Goal: Feedback & Contribution: Leave review/rating

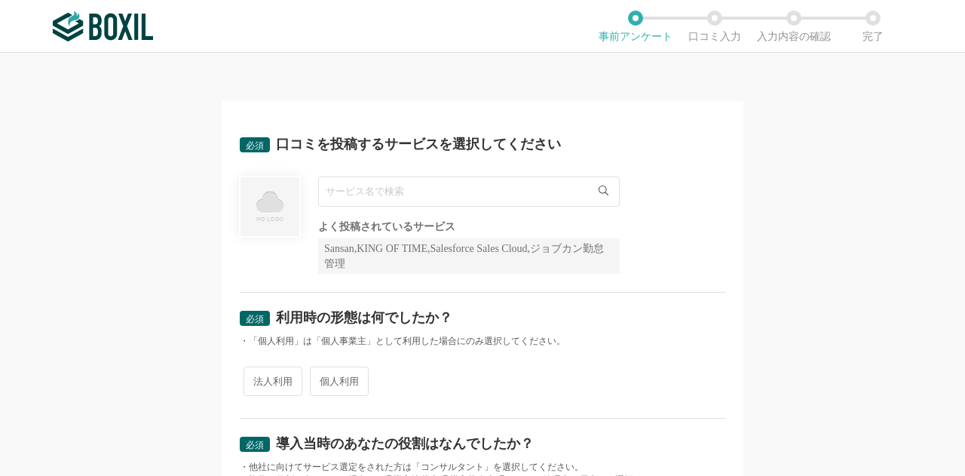
click at [440, 192] on input "text" at bounding box center [469, 191] width 302 height 30
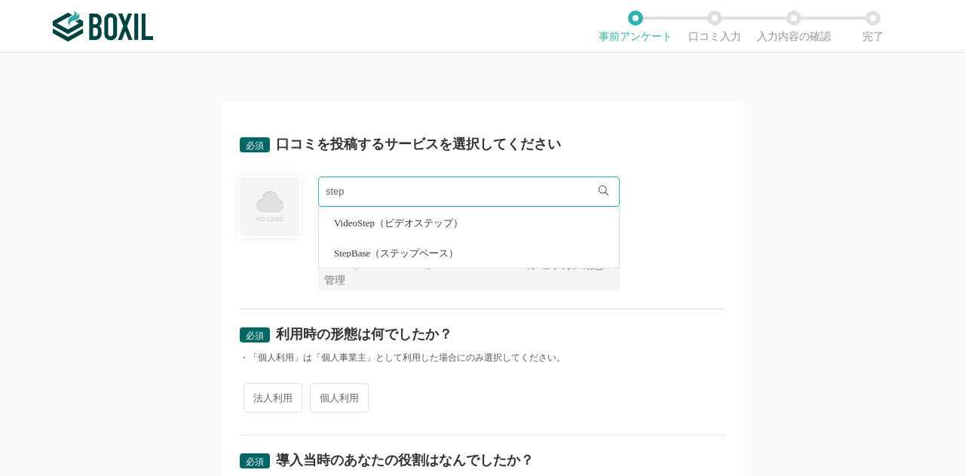
click at [456, 253] on span "StepBase（ステップベース）" at bounding box center [396, 253] width 124 height 10
type input "StepBase（ステップベース）"
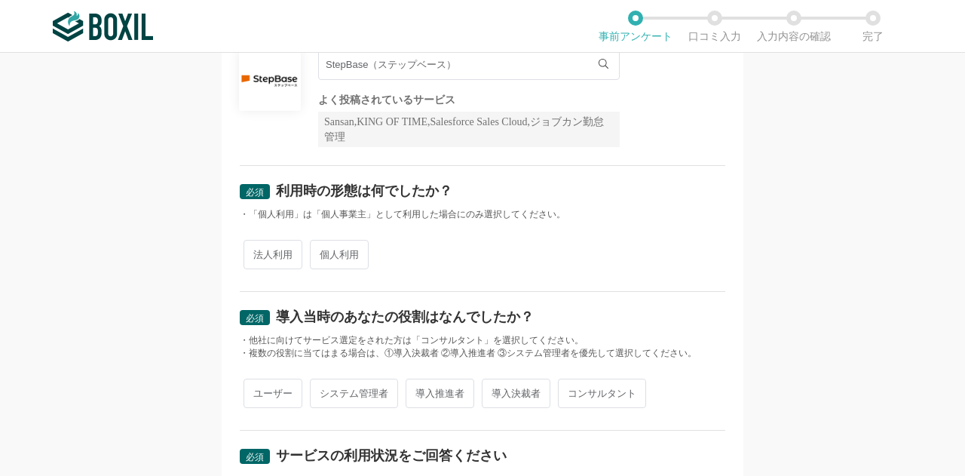
scroll to position [151, 0]
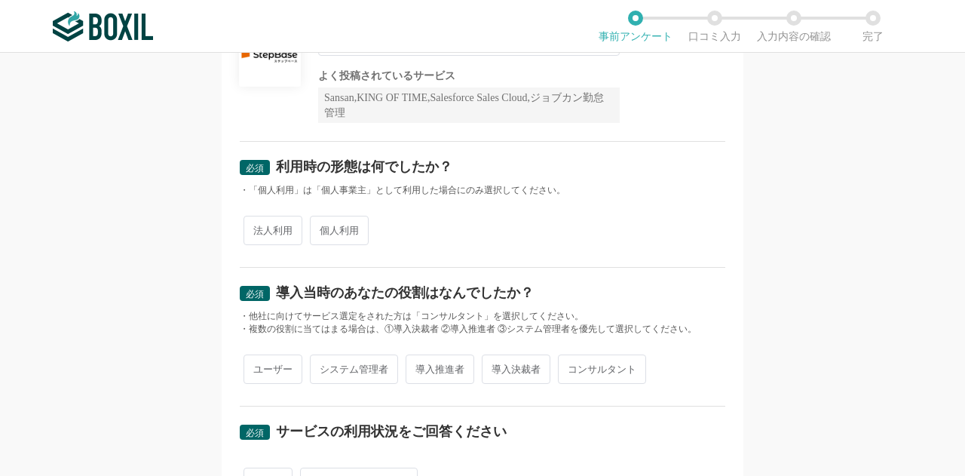
click at [279, 229] on span "法人利用" at bounding box center [273, 230] width 59 height 29
click at [257, 228] on input "法人利用" at bounding box center [252, 223] width 10 height 10
radio input "true"
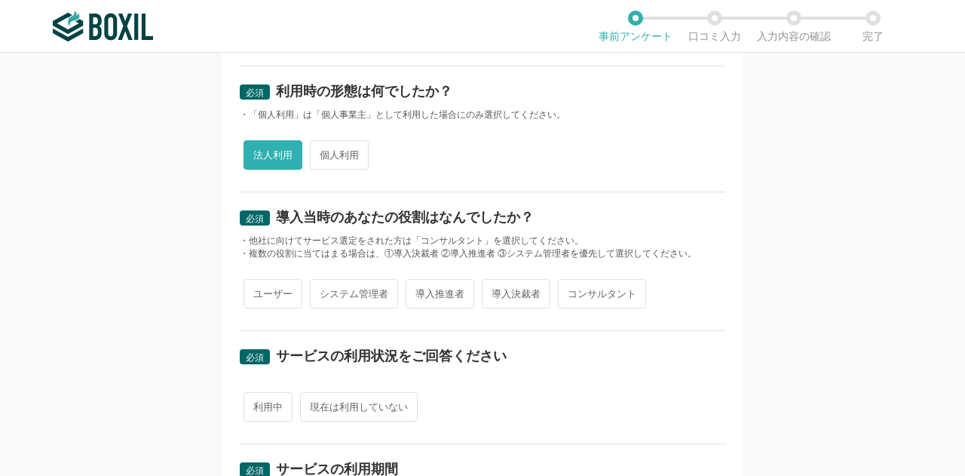
click at [268, 290] on span "ユーザー" at bounding box center [273, 293] width 59 height 29
click at [257, 290] on input "ユーザー" at bounding box center [252, 286] width 10 height 10
radio input "true"
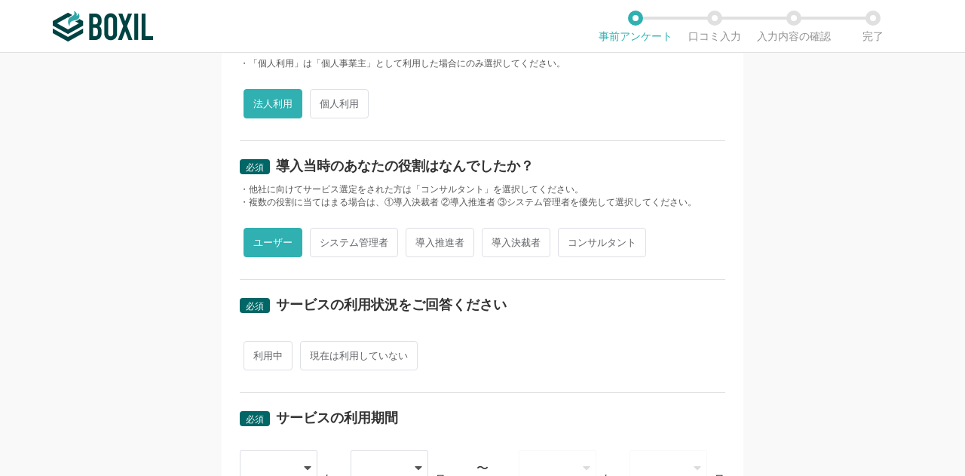
scroll to position [302, 0]
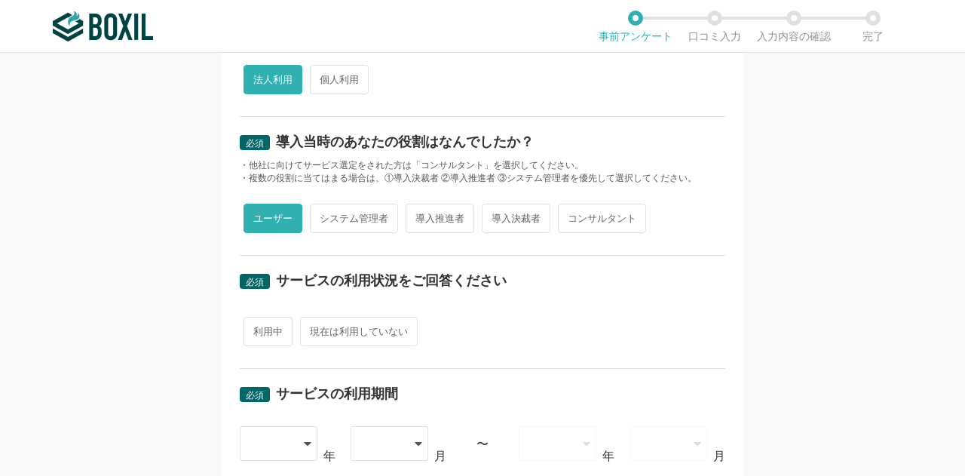
click at [332, 330] on span "現在は利用していない" at bounding box center [359, 331] width 118 height 29
click at [314, 329] on input "現在は利用していない" at bounding box center [309, 324] width 10 height 10
radio input "true"
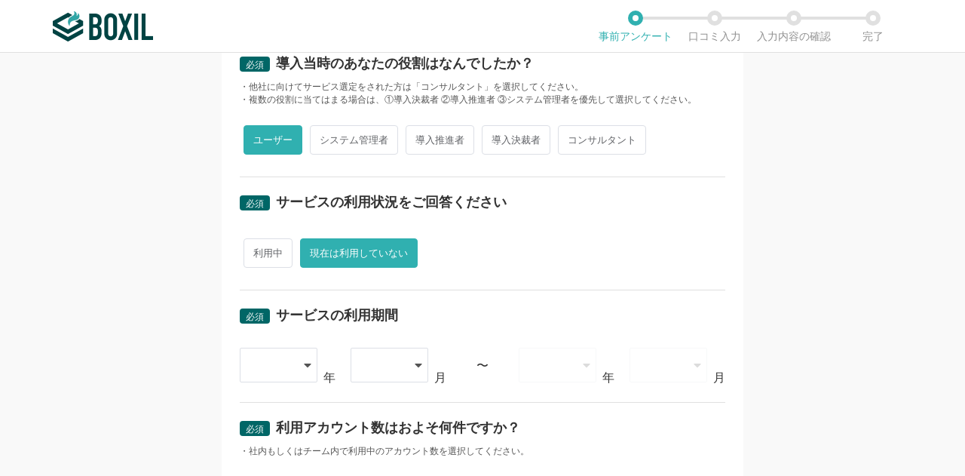
scroll to position [453, 0]
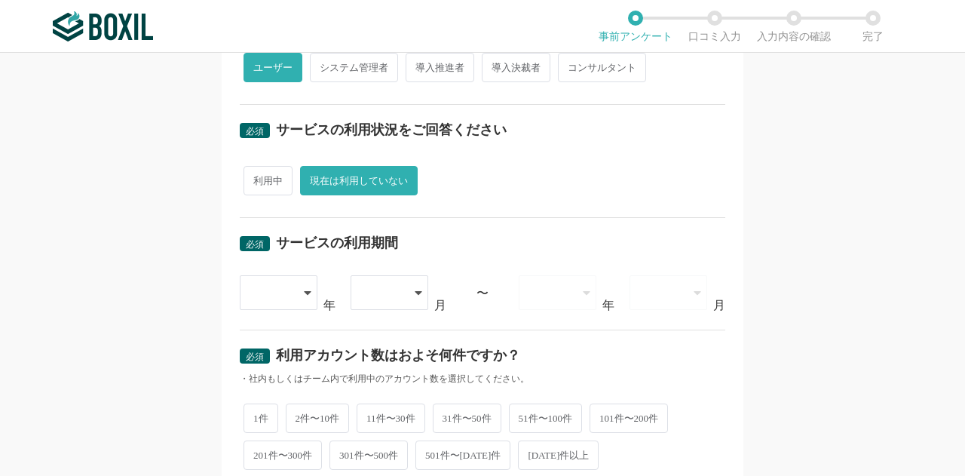
click at [268, 284] on div at bounding box center [271, 292] width 43 height 33
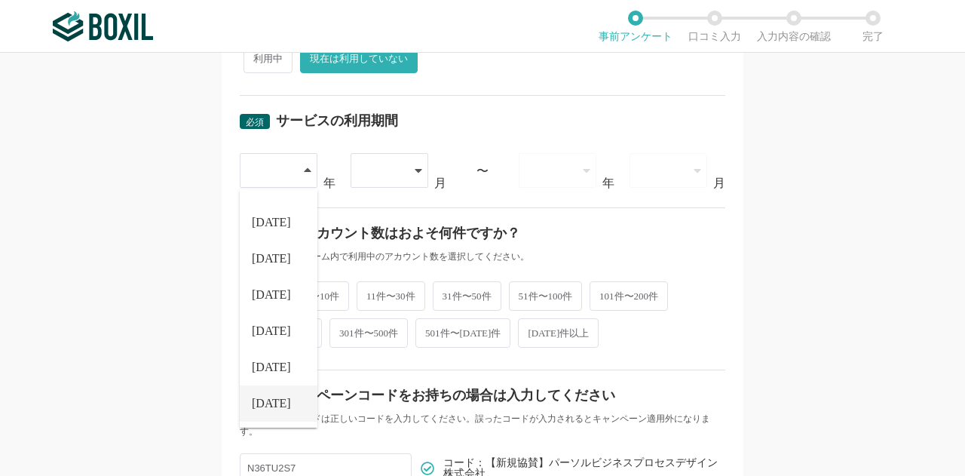
scroll to position [679, 0]
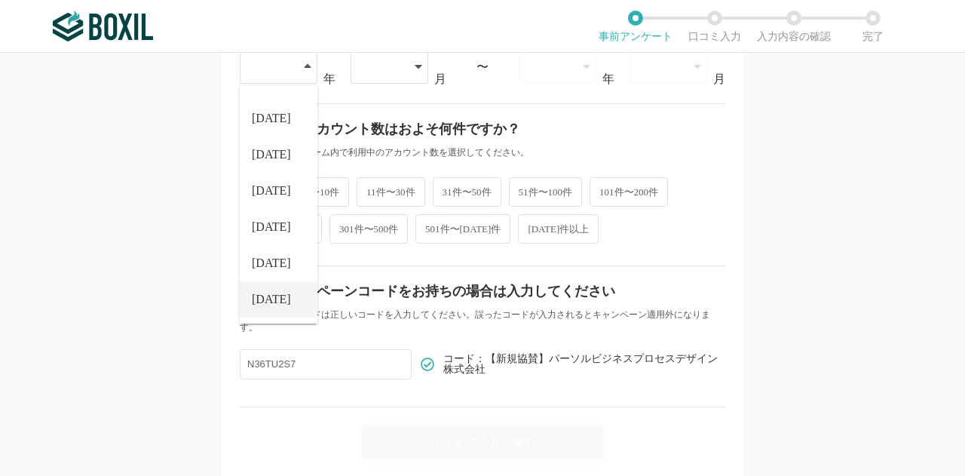
click at [278, 299] on li "[DATE]" at bounding box center [279, 299] width 78 height 36
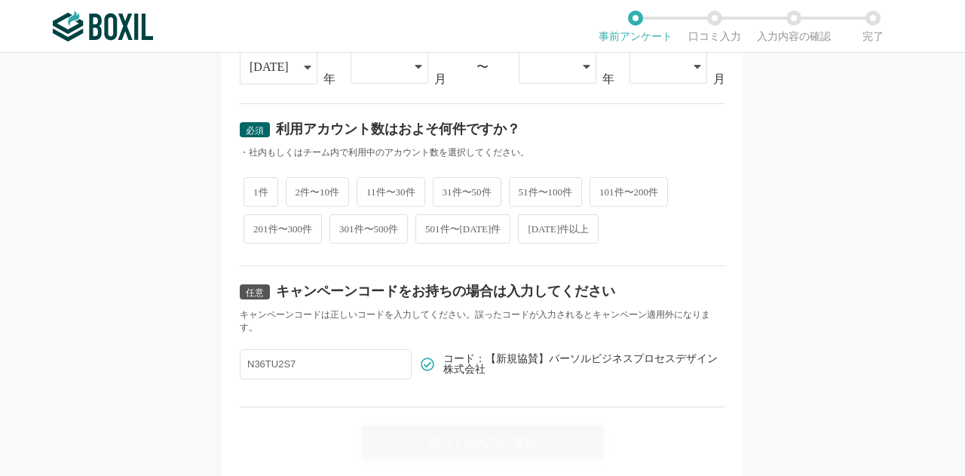
scroll to position [603, 0]
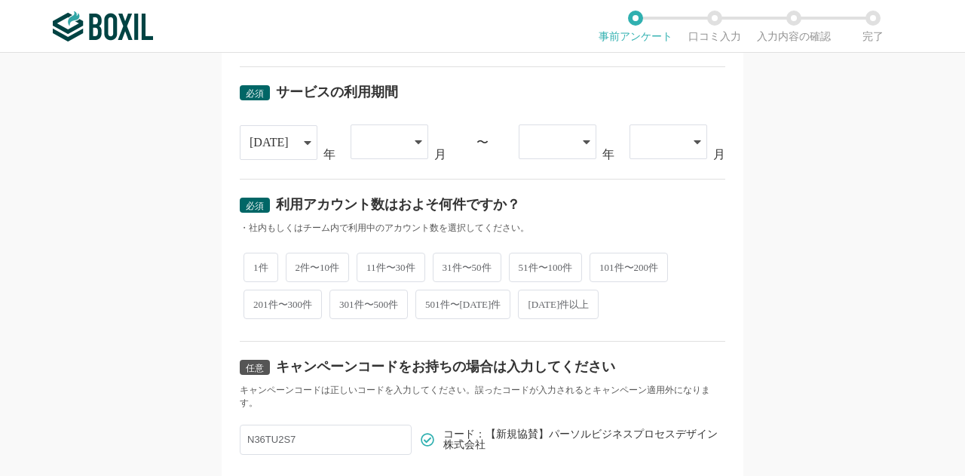
click at [389, 141] on div at bounding box center [381, 141] width 43 height 33
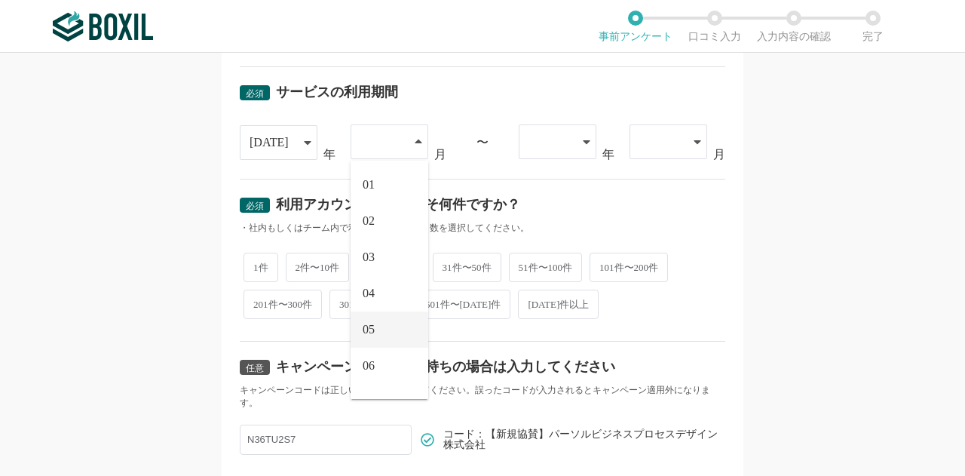
click at [376, 334] on li "05" at bounding box center [390, 329] width 78 height 36
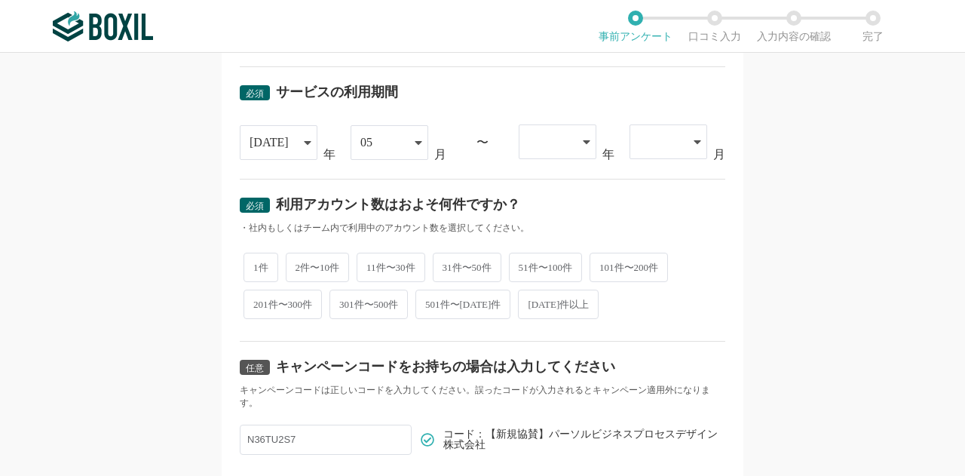
click at [552, 161] on div "必須 サービスの利用期間 [DATE] [DATE] [DATE] [DATE] [DATE] [DATE] [DATE] [DATE] [DATE] [DA…" at bounding box center [483, 123] width 486 height 112
click at [554, 146] on div at bounding box center [550, 141] width 43 height 33
click at [554, 182] on li "[DATE]" at bounding box center [558, 185] width 78 height 36
click at [653, 143] on div at bounding box center [661, 141] width 43 height 33
click at [652, 260] on li "07" at bounding box center [669, 257] width 78 height 36
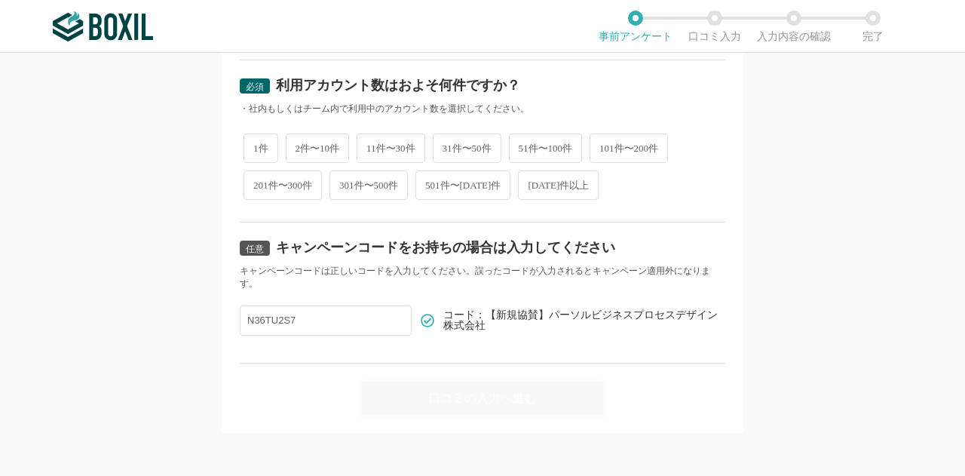
scroll to position [721, 0]
drag, startPoint x: 305, startPoint y: 314, endPoint x: 177, endPoint y: 314, distance: 127.5
click at [177, 314] on div "必須 口コミを投稿するサービスを選択してください StepBase（ステップベース） StepBase（ステップベース） よく投稿されているサービス Sans…" at bounding box center [482, 264] width 965 height 423
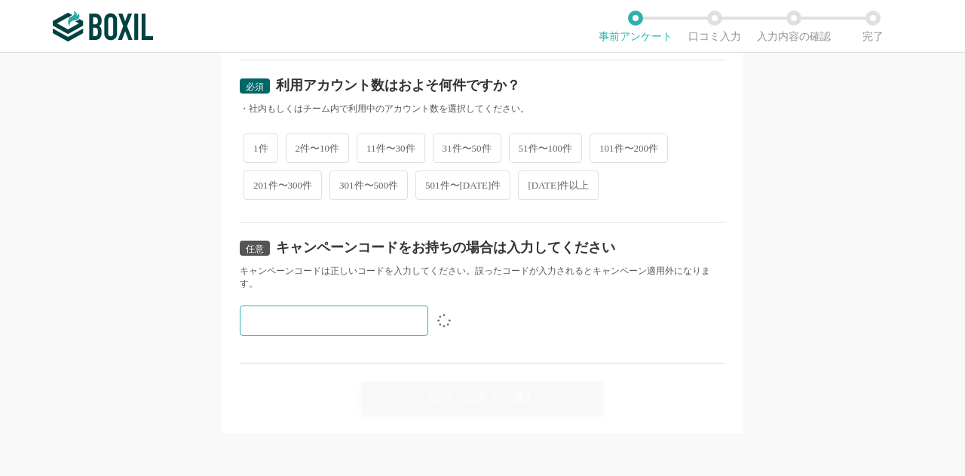
paste input "[PHONE_NUMBER]"
type input "[PHONE_NUMBER]"
drag, startPoint x: 352, startPoint y: 318, endPoint x: 50, endPoint y: 305, distance: 302.7
click at [50, 305] on div "必須 口コミを投稿するサービスを選択してください StepBase（ステップベース） StepBase（ステップベース） よく投稿されているサービス Sans…" at bounding box center [482, 264] width 965 height 423
paste input "N36TU2S7"
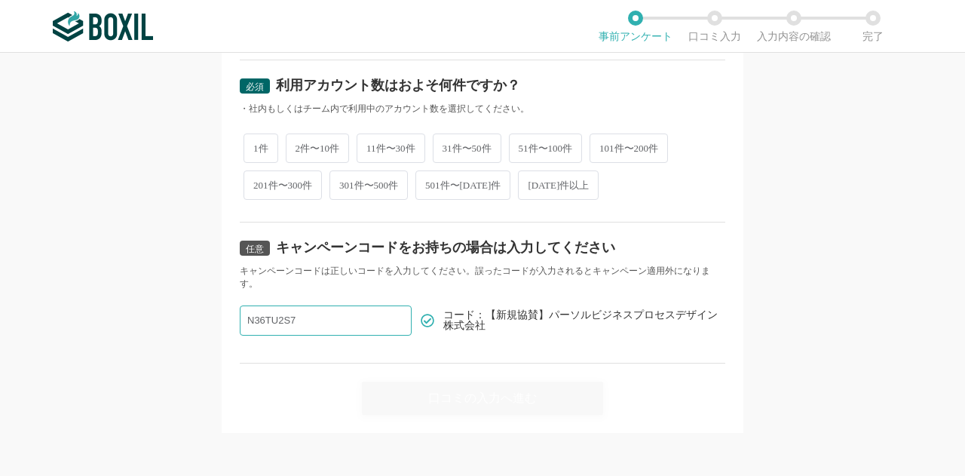
type input "N36TU2S7"
click at [517, 385] on div "口コミの入力へ進む" at bounding box center [483, 389] width 486 height 51
click at [258, 146] on span "1件" at bounding box center [261, 147] width 35 height 29
click at [257, 146] on input "1件" at bounding box center [252, 141] width 10 height 10
radio input "true"
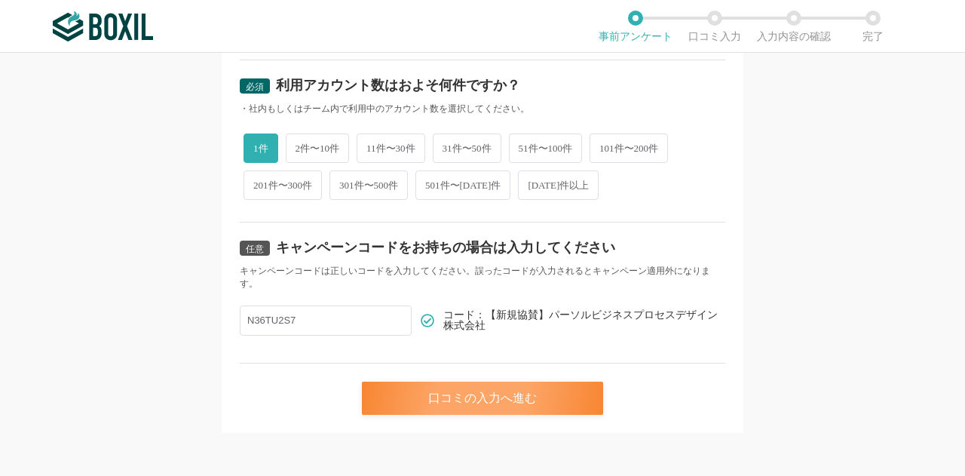
click at [548, 391] on div "口コミの入力へ進む" at bounding box center [482, 398] width 241 height 33
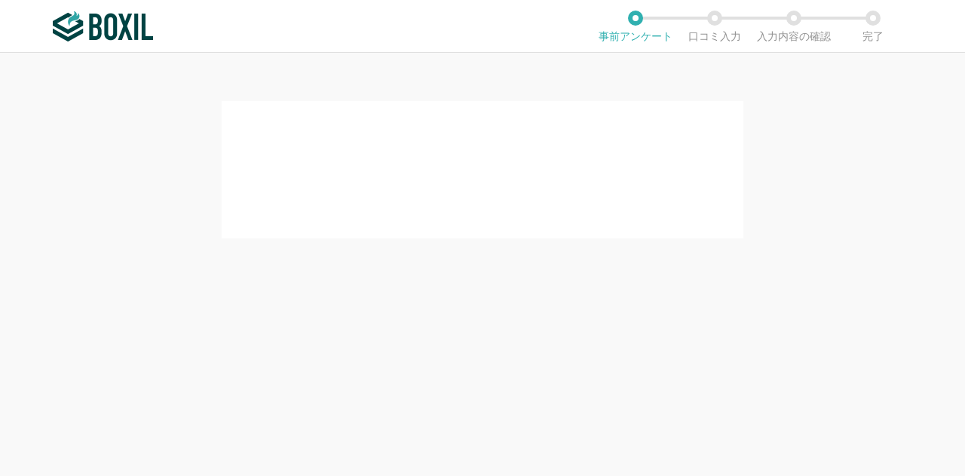
scroll to position [0, 0]
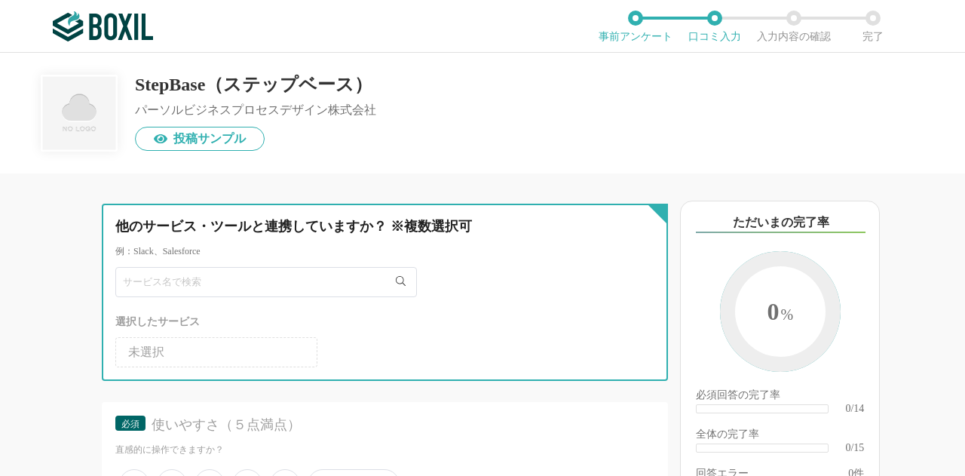
click at [348, 277] on input "text" at bounding box center [266, 282] width 302 height 30
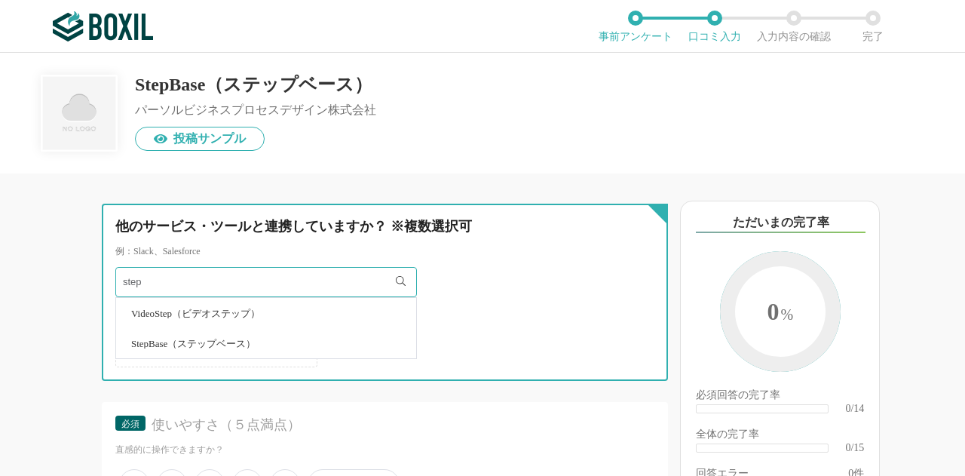
type input "step"
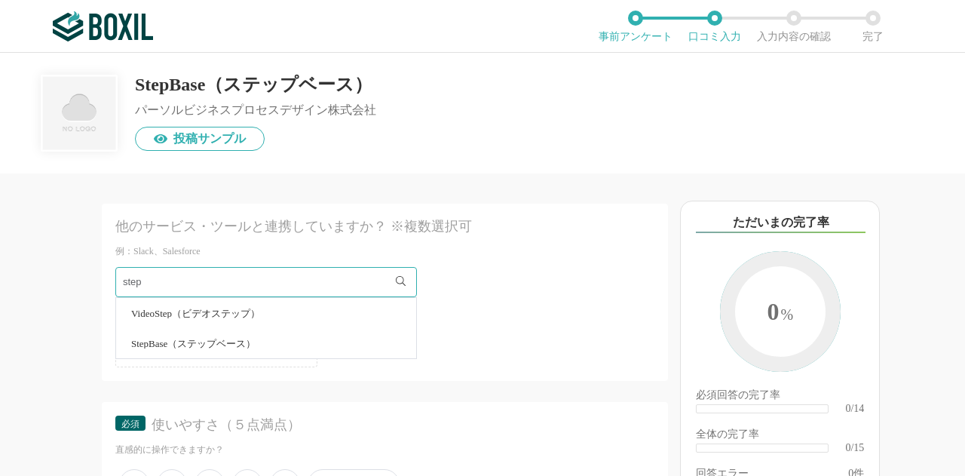
click at [362, 345] on li "StepBase（ステップベース）" at bounding box center [266, 343] width 300 height 30
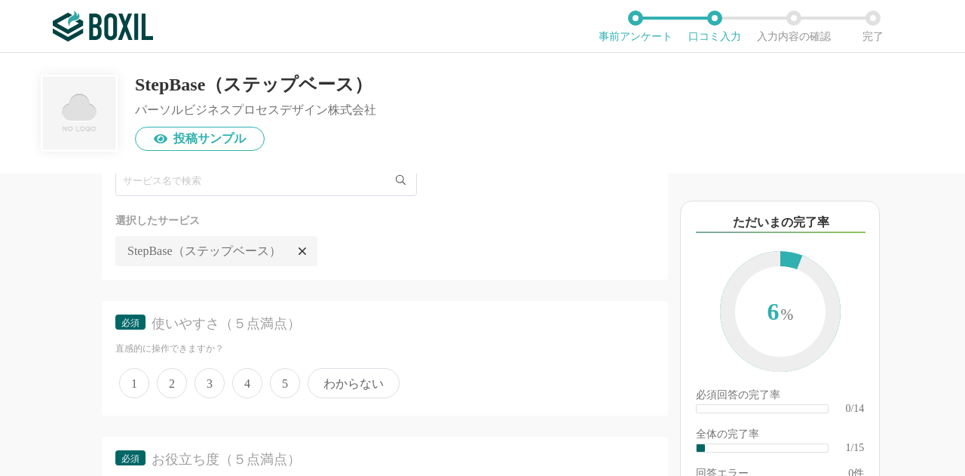
scroll to position [151, 0]
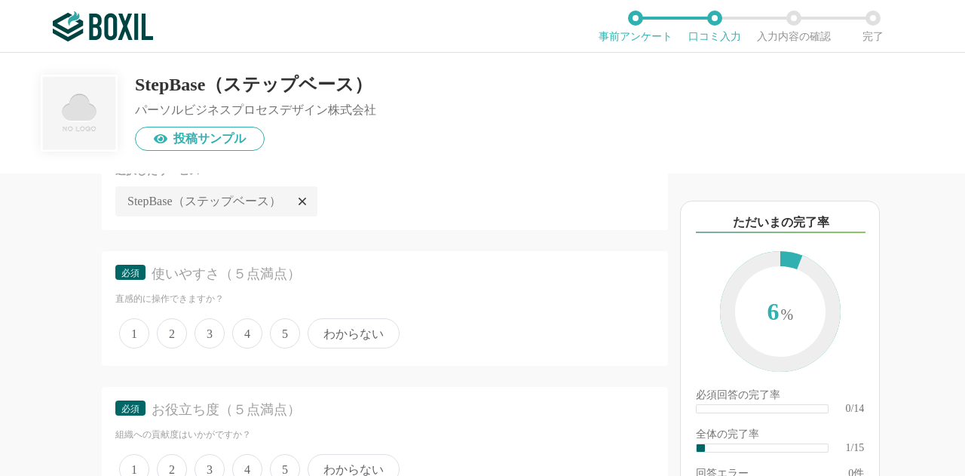
click at [284, 335] on span "5" at bounding box center [285, 333] width 30 height 30
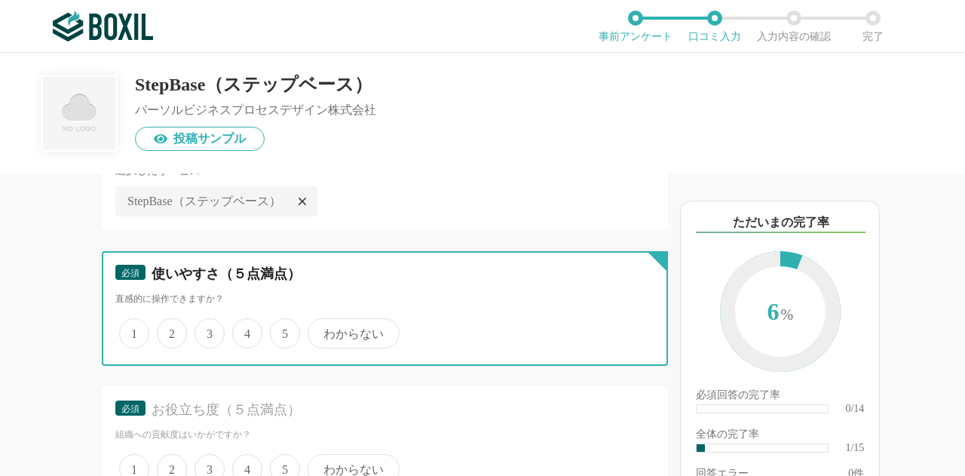
click at [284, 330] on input "5" at bounding box center [279, 326] width 10 height 10
radio input "true"
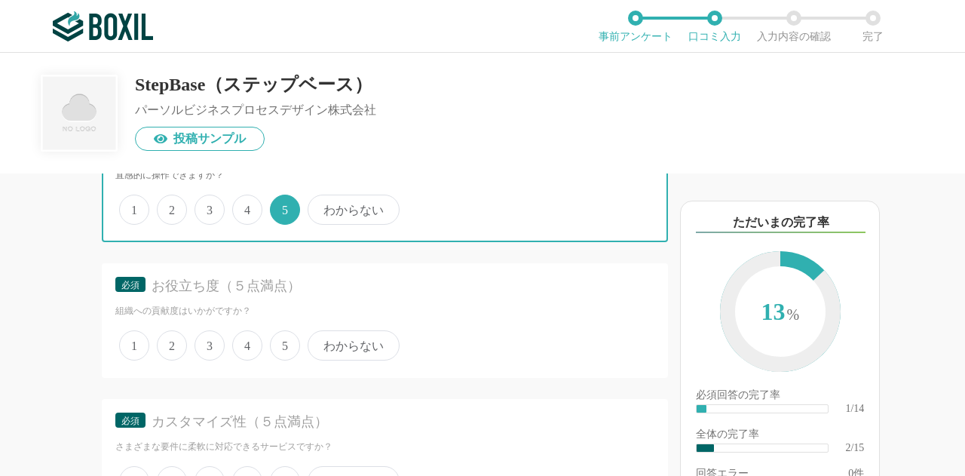
scroll to position [377, 0]
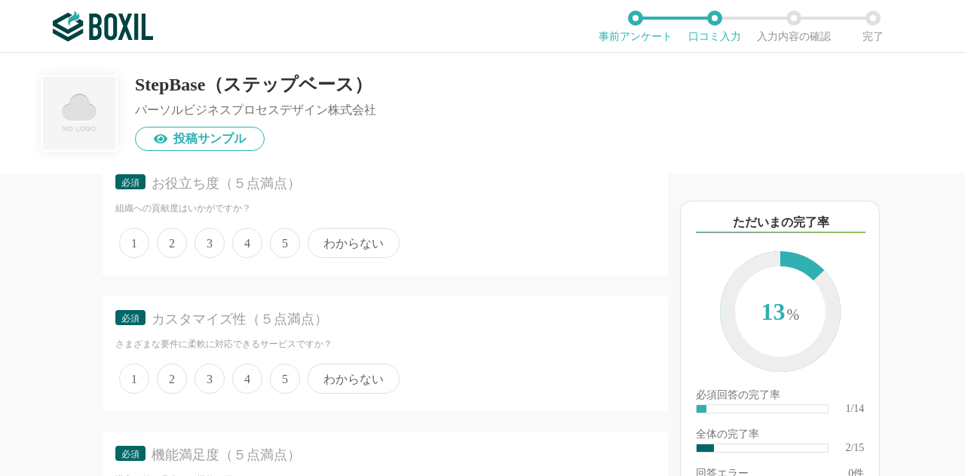
click at [284, 246] on span "5" at bounding box center [285, 243] width 30 height 30
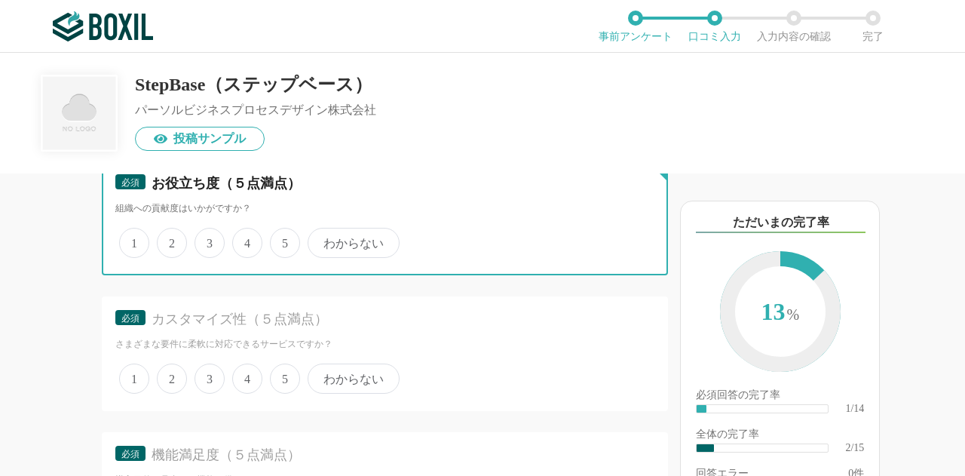
click at [284, 240] on input "5" at bounding box center [279, 235] width 10 height 10
radio input "true"
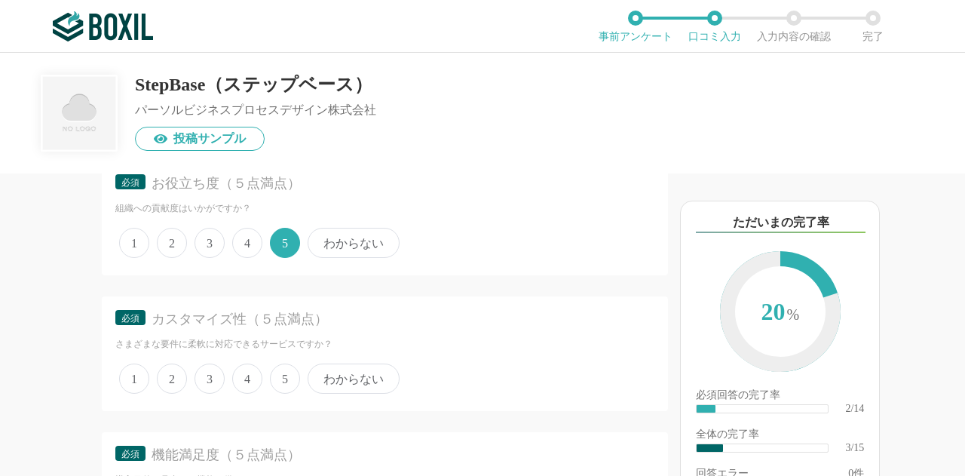
click at [278, 378] on span "5" at bounding box center [285, 379] width 30 height 30
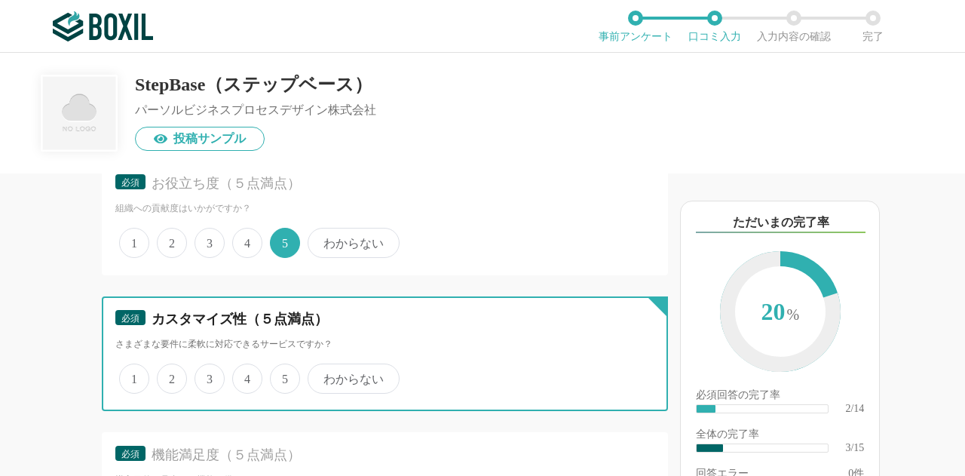
click at [278, 376] on input "5" at bounding box center [279, 371] width 10 height 10
radio input "true"
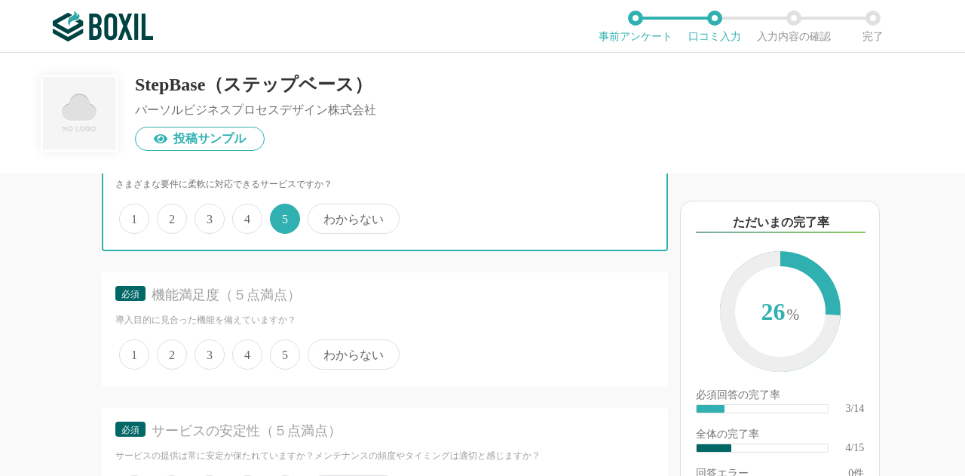
scroll to position [603, 0]
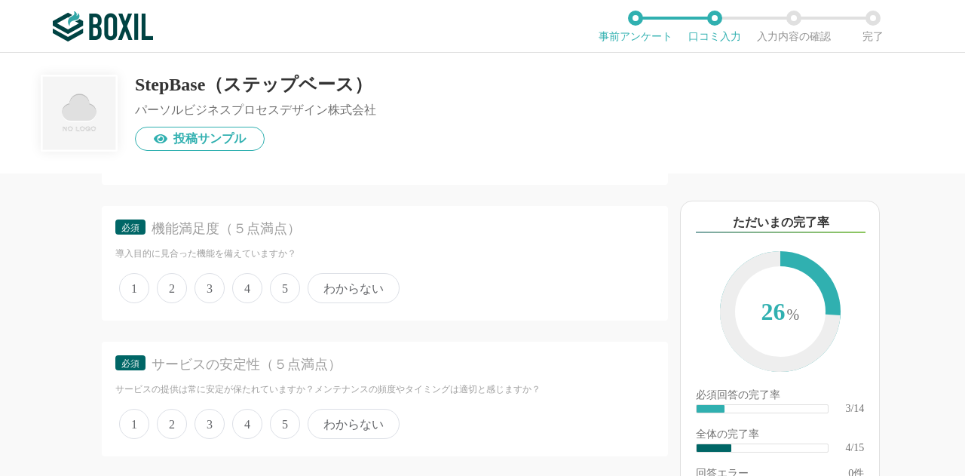
click at [295, 291] on span "5" at bounding box center [285, 288] width 30 height 30
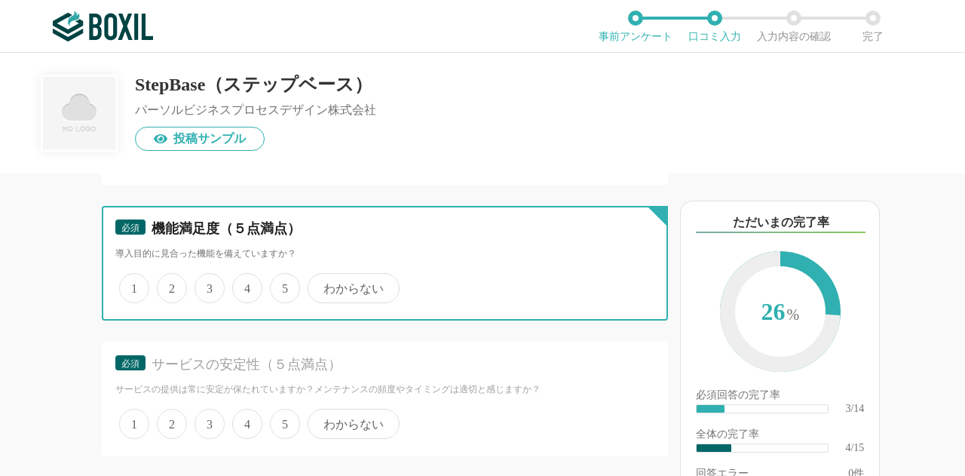
click at [284, 285] on input "5" at bounding box center [279, 280] width 10 height 10
radio input "true"
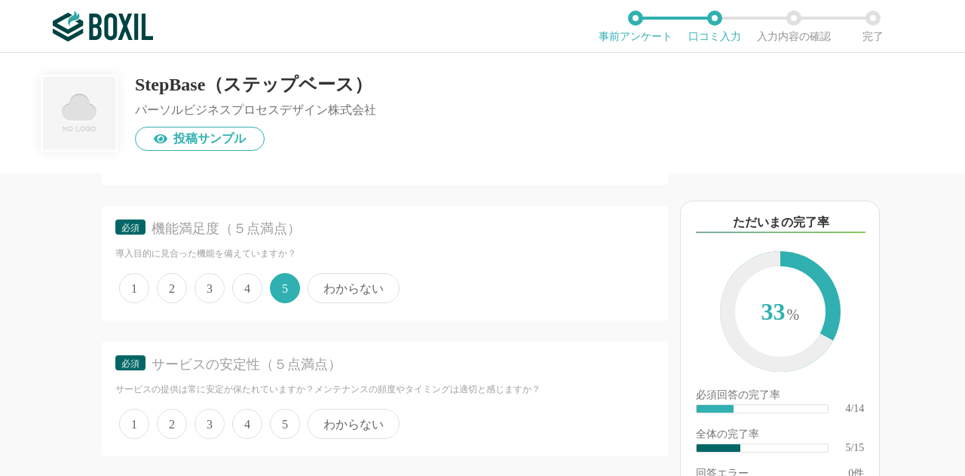
click at [287, 426] on span "5" at bounding box center [285, 424] width 30 height 30
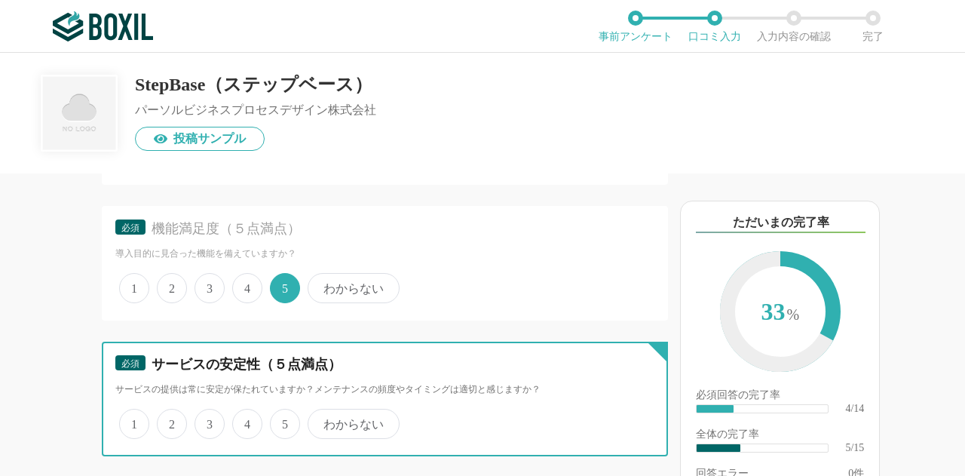
click at [284, 421] on input "5" at bounding box center [279, 416] width 10 height 10
radio input "true"
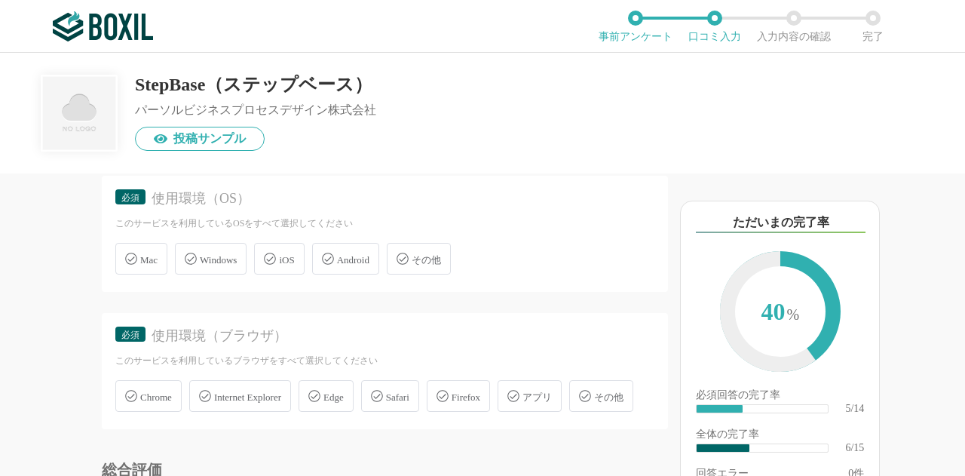
click at [202, 265] on span "Windows" at bounding box center [218, 259] width 37 height 11
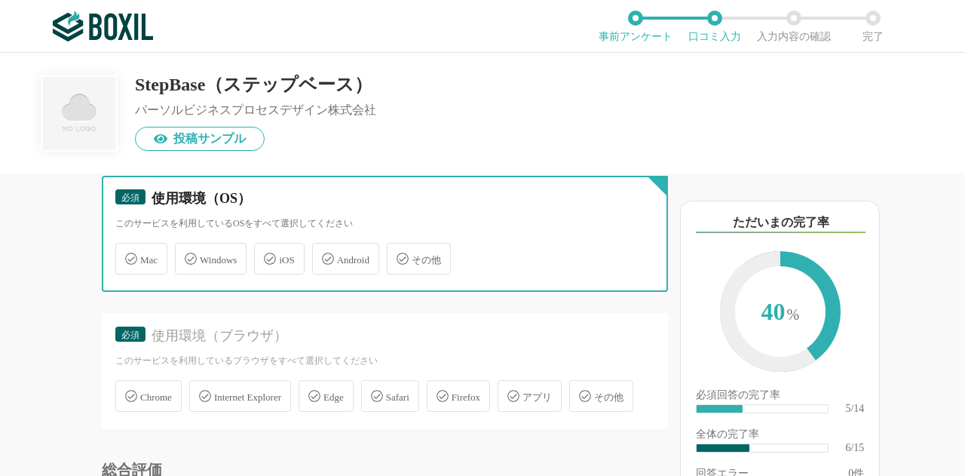
click at [188, 255] on input "Windows" at bounding box center [183, 250] width 10 height 10
checkbox input "true"
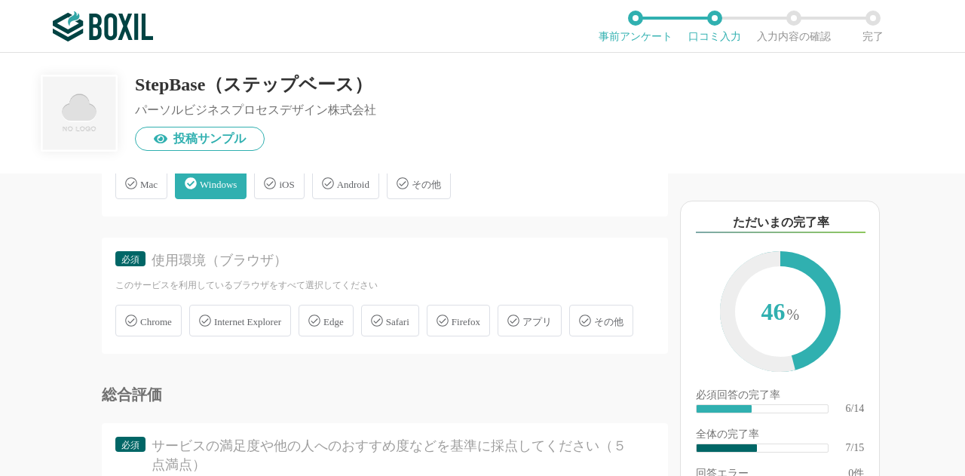
click at [409, 316] on span "Safari" at bounding box center [397, 321] width 23 height 11
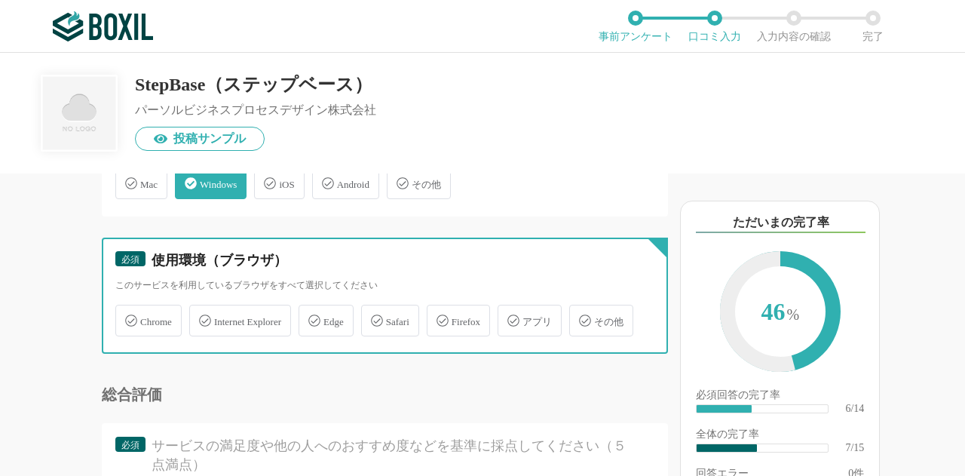
click at [374, 314] on input "Safari" at bounding box center [369, 312] width 10 height 10
checkbox input "true"
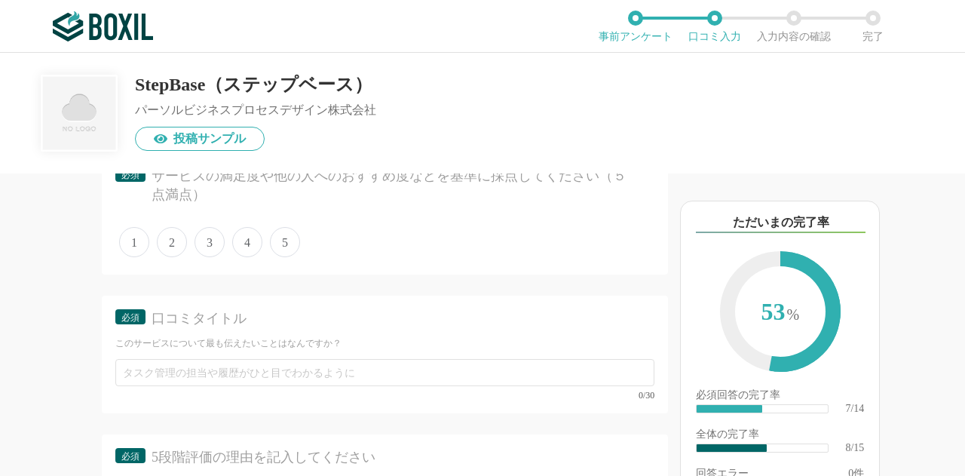
scroll to position [1282, 0]
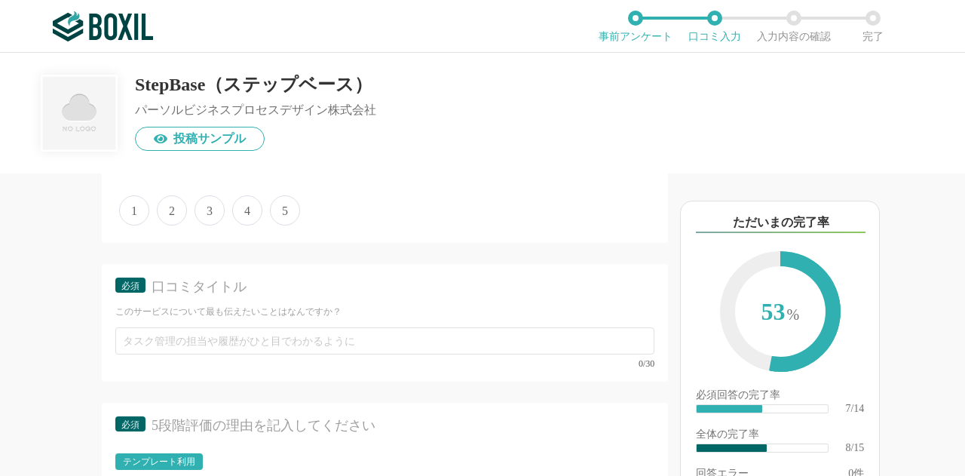
click at [282, 225] on span "5" at bounding box center [285, 210] width 30 height 30
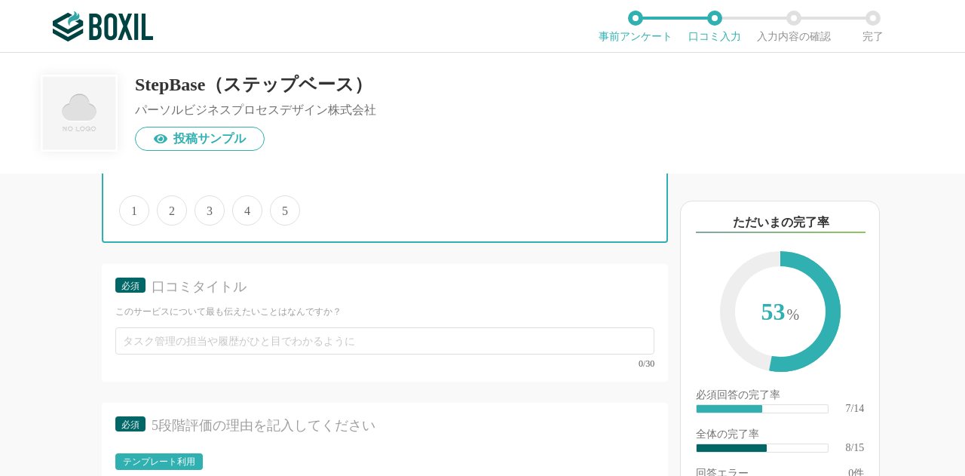
click at [282, 207] on input "5" at bounding box center [279, 203] width 10 height 10
radio input "true"
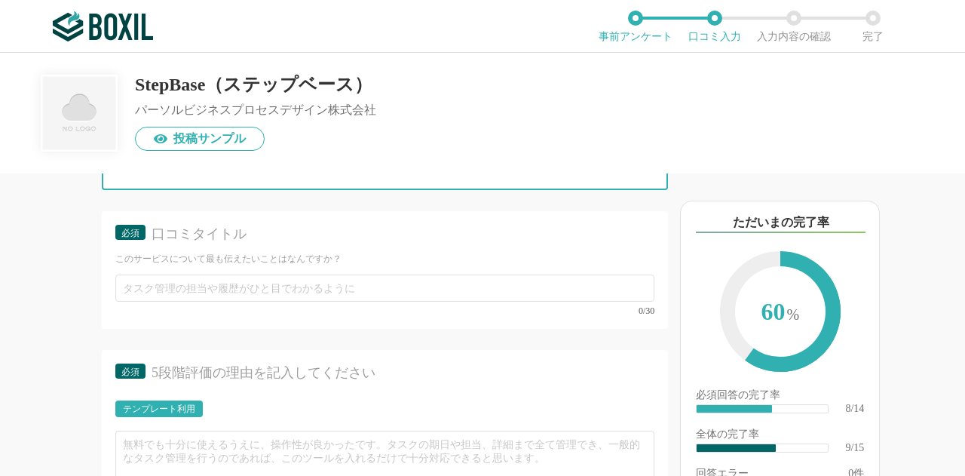
scroll to position [1358, 0]
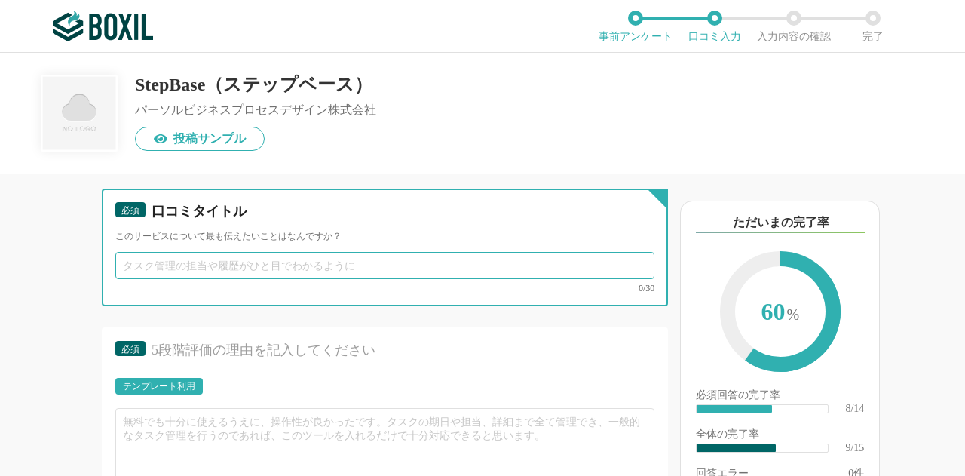
click at [318, 279] on input "text" at bounding box center [384, 265] width 539 height 27
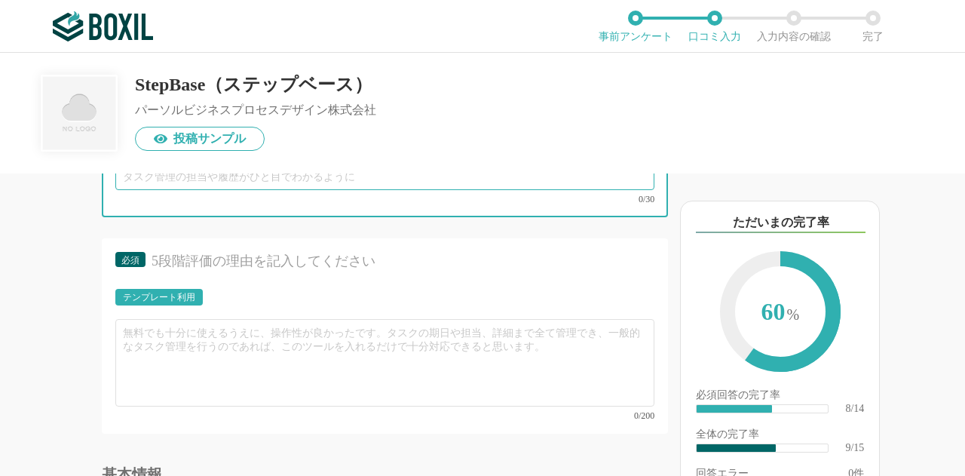
scroll to position [1433, 0]
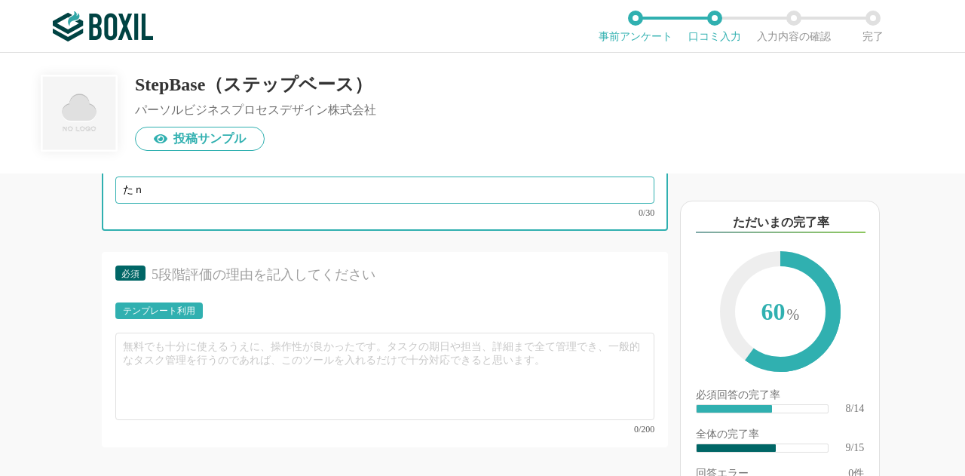
type input "た"
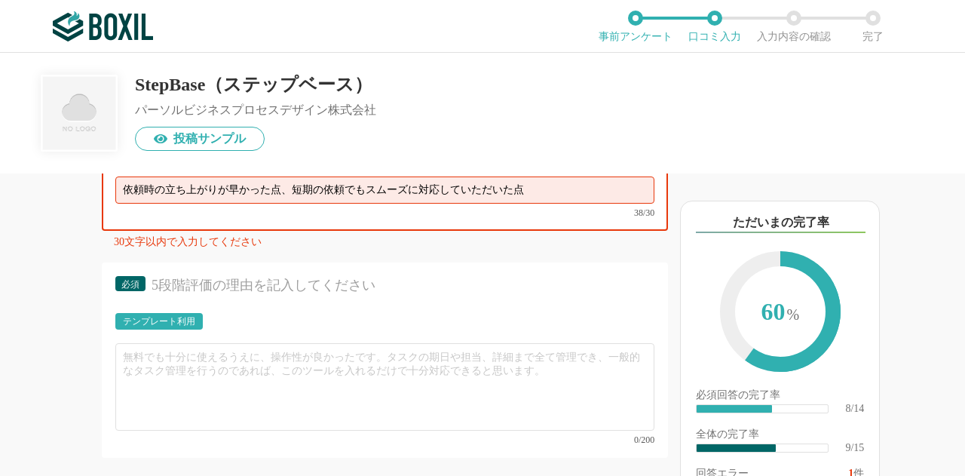
scroll to position [1358, 0]
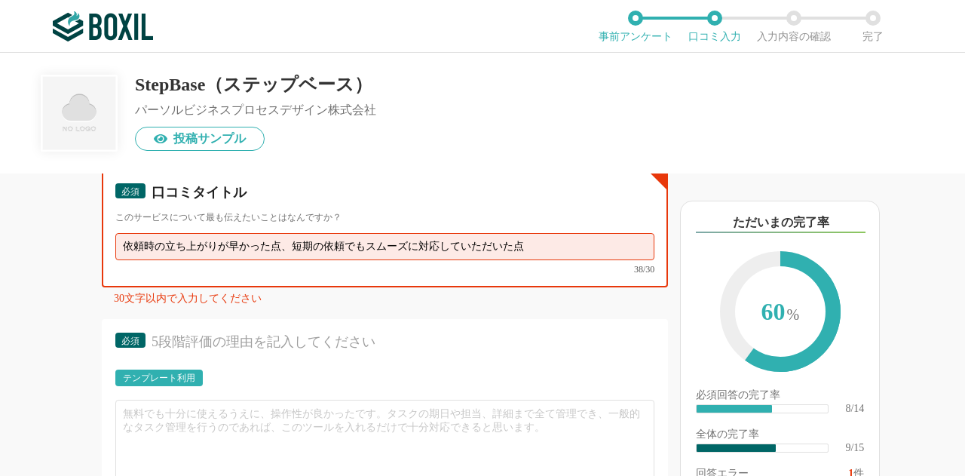
click at [290, 232] on div "必須 口コミタイトル このサービスについて最も伝えたいことはなんですか？ 依頼時の立ち上がりが早かった点、短期の依頼でも[PERSON_NAME]に対応してい…" at bounding box center [385, 229] width 566 height 118
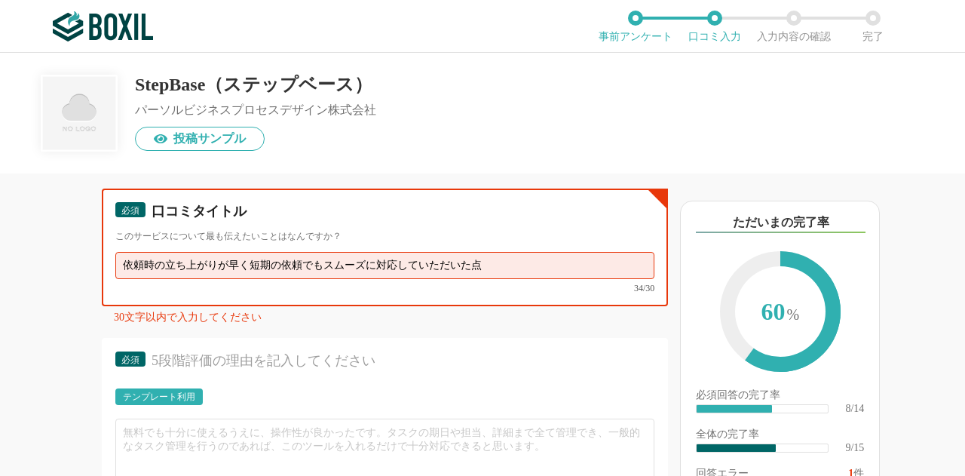
click at [164, 279] on input "依頼時の立ち上がりが早く短期の依頼でもスムーズに対応していただいた点" at bounding box center [384, 265] width 539 height 27
click at [492, 279] on input "依頼時の立ち上がりが早く短期の依頼でもスムーズに対応していただいた点" at bounding box center [384, 265] width 539 height 27
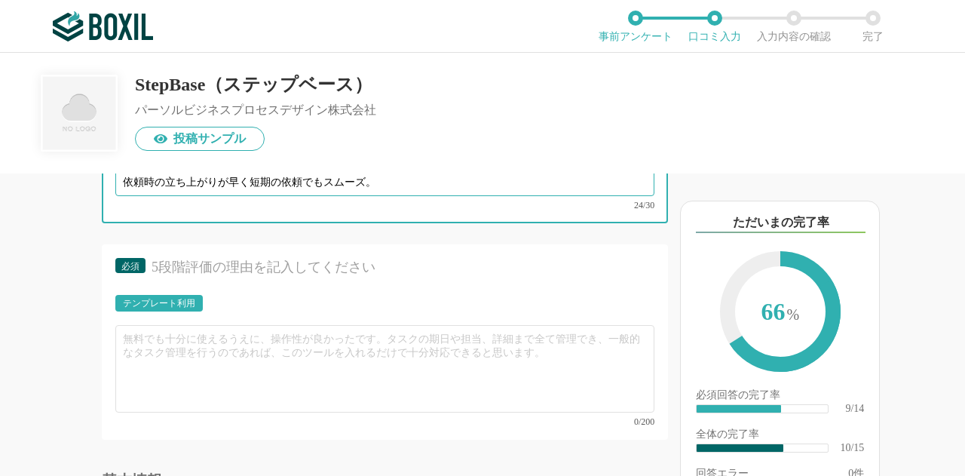
scroll to position [1508, 0]
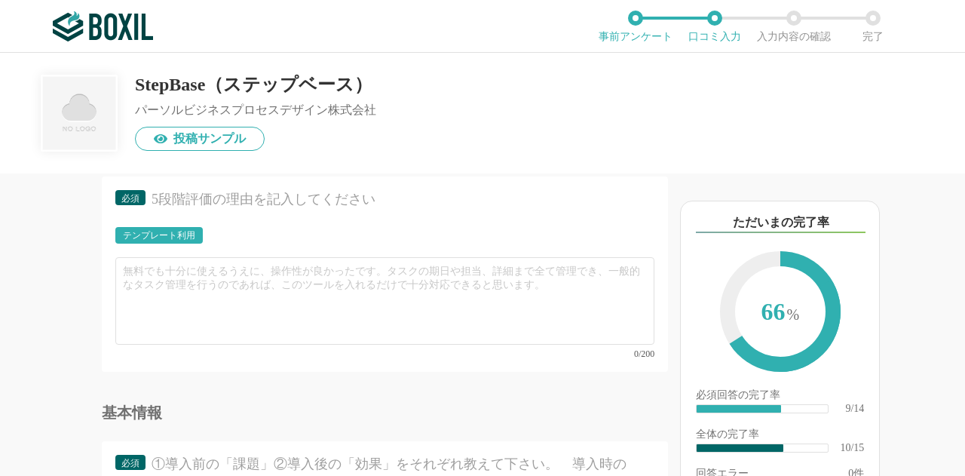
type input "依頼時の立ち上がりが早く短期の依頼でもスムーズ。"
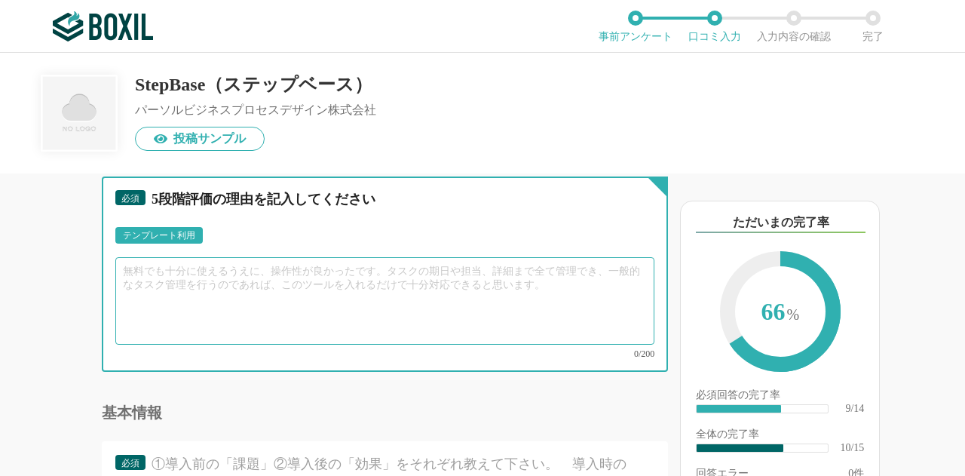
click at [491, 305] on textarea at bounding box center [384, 300] width 539 height 87
click at [261, 333] on textarea at bounding box center [384, 300] width 539 height 87
type textarea "ｓ"
type textarea "し"
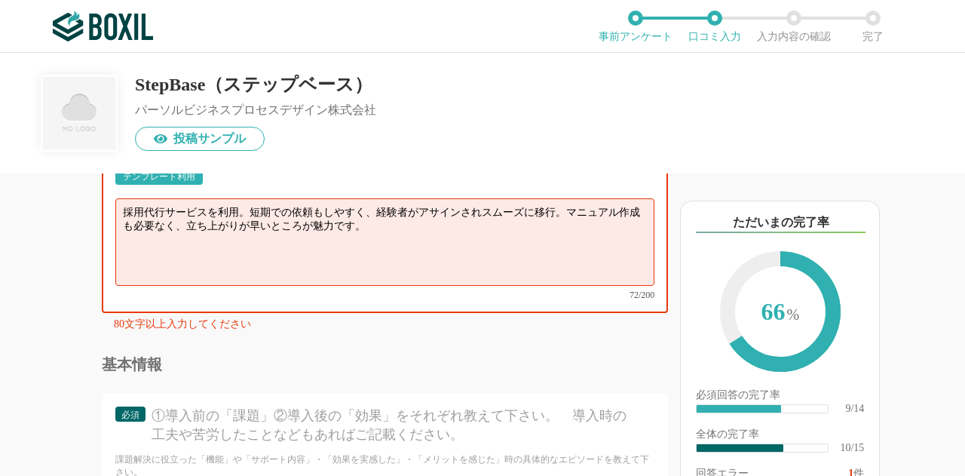
scroll to position [1659, 0]
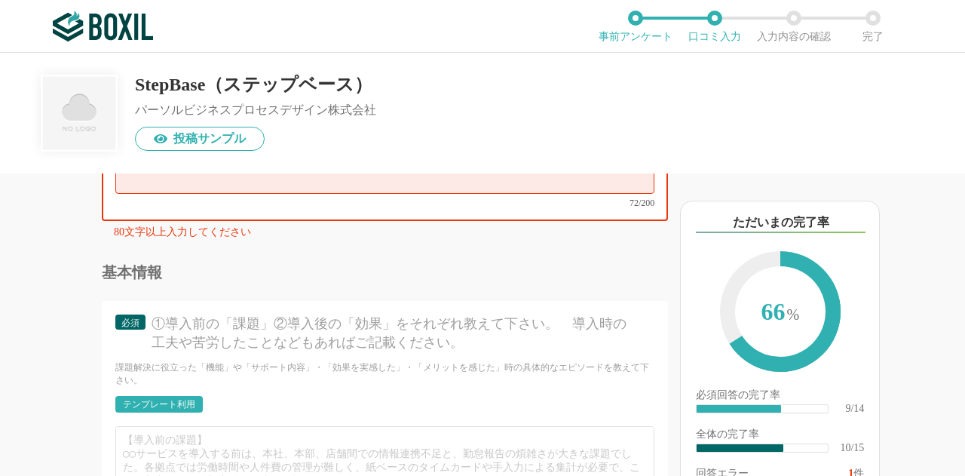
type textarea "採用代行サービスを利用。短期での依頼もしやすく、経験者がアサインされスムーズに移行。マニュアル作成も必要なく、立ち上がりが早いところが魅力です。"
click at [364, 361] on div "必須 ①導入前の「課題」②導入後の「効果」をそれぞれ教えて下さい。　導入時の工夫や苦労したことなどもあればご記載ください。" at bounding box center [384, 337] width 539 height 47
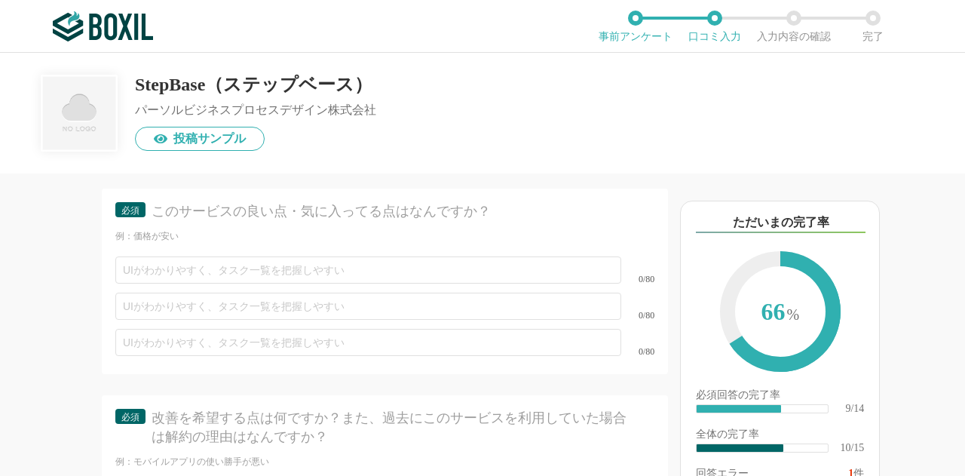
scroll to position [2036, 0]
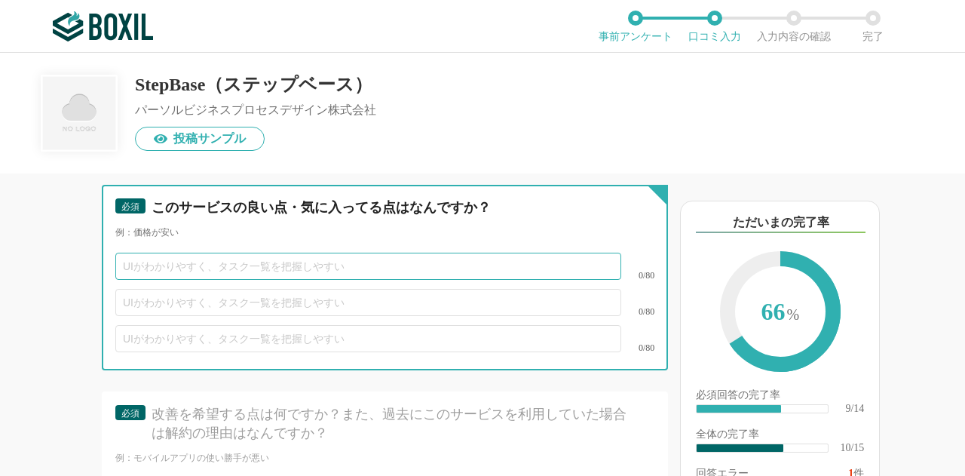
click at [429, 280] on input "text" at bounding box center [368, 266] width 506 height 27
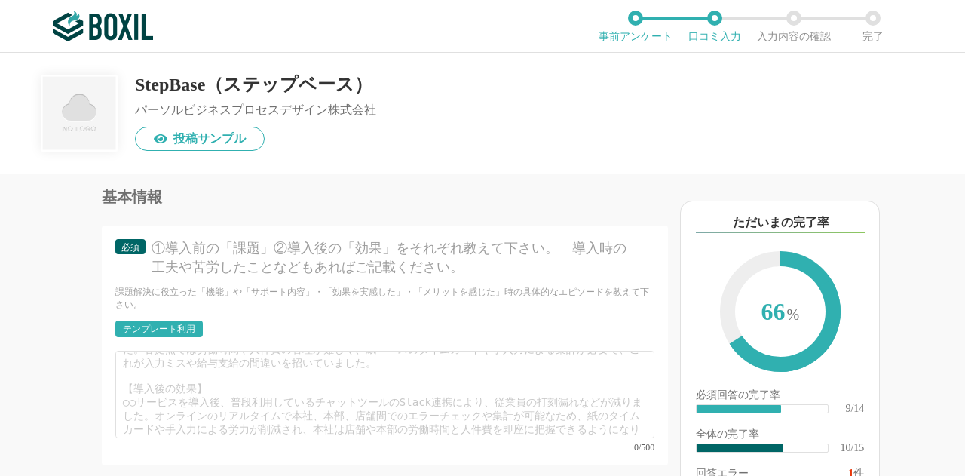
scroll to position [1810, 0]
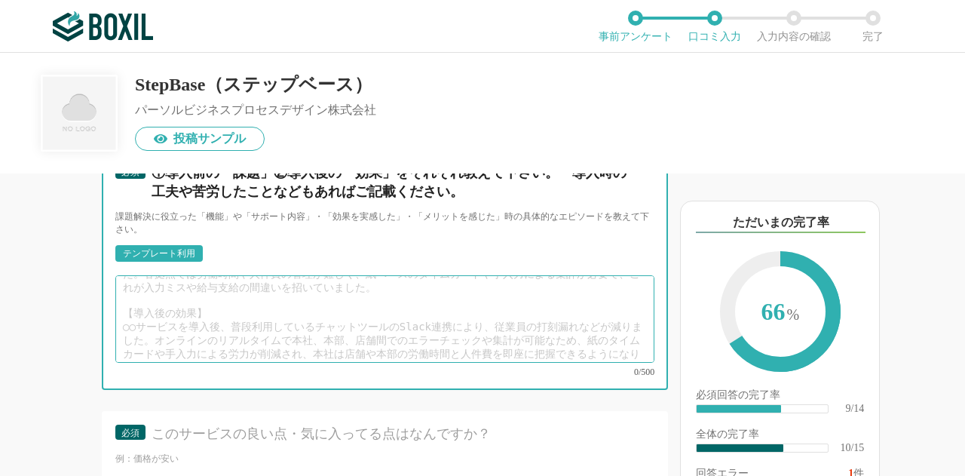
click at [461, 318] on textarea at bounding box center [384, 318] width 539 height 87
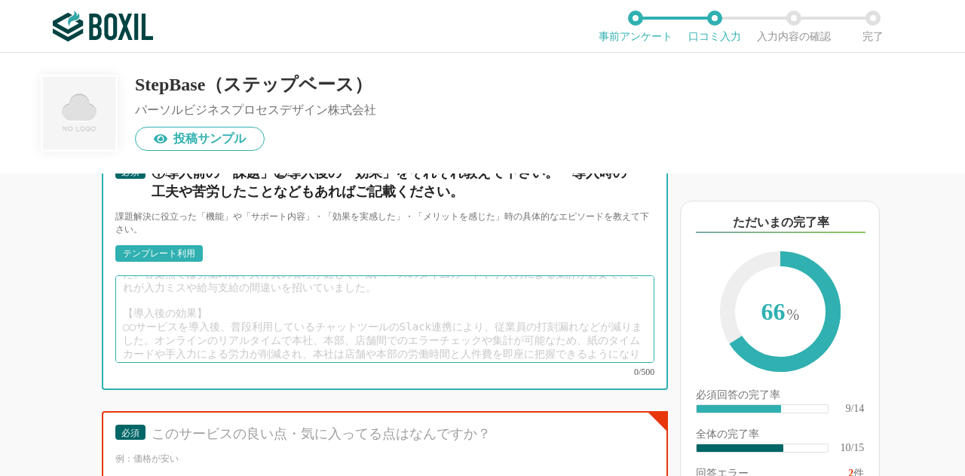
click at [453, 339] on textarea at bounding box center [384, 318] width 539 height 87
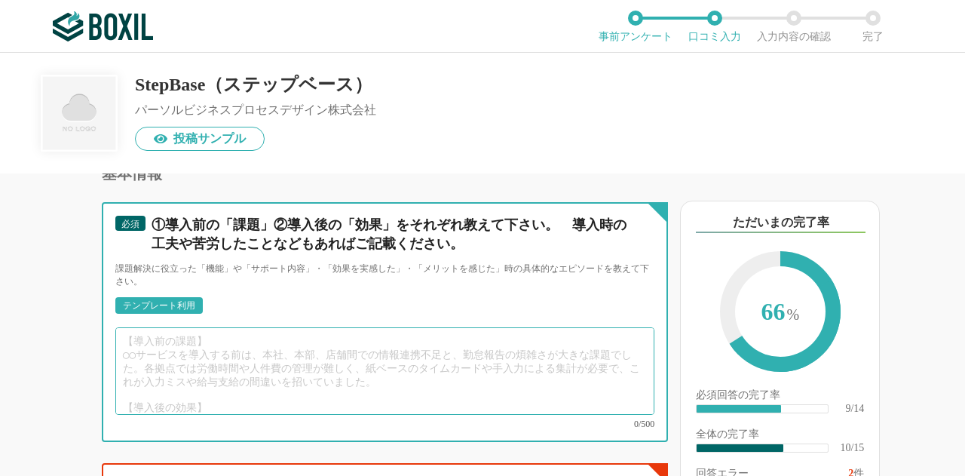
scroll to position [1735, 0]
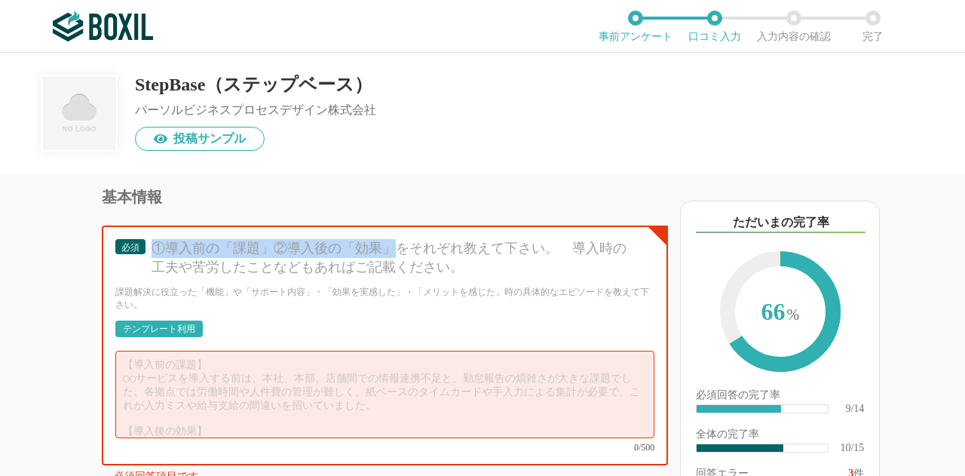
drag, startPoint x: 158, startPoint y: 272, endPoint x: 400, endPoint y: 276, distance: 241.4
click at [400, 276] on div "①導入前の「課題」②導入後の「効果」をそれぞれ教えて下さい。　導入時の工夫や苦労したことなどもあればご記載ください。" at bounding box center [395, 258] width 486 height 38
copy div "①導入前の「課題」②導入後の「効果」"
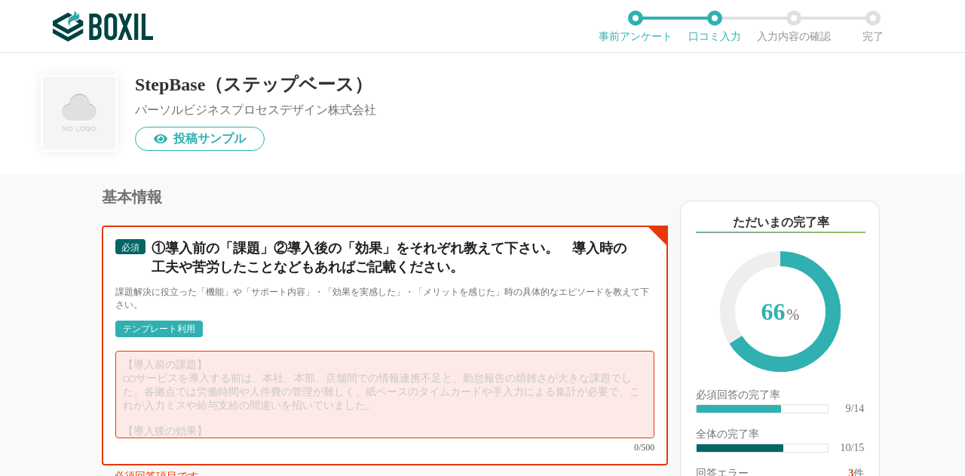
click at [383, 385] on textarea at bounding box center [384, 394] width 539 height 87
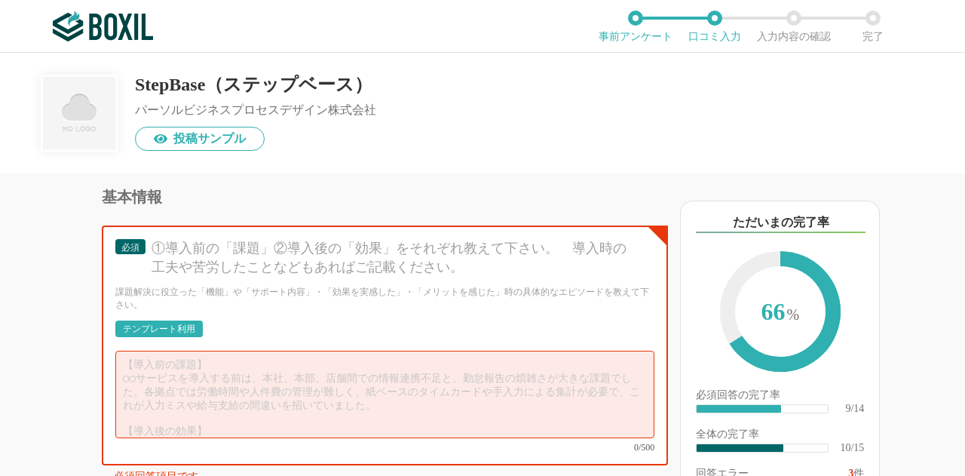
click at [146, 337] on div "テンプレート利用" at bounding box center [158, 329] width 87 height 17
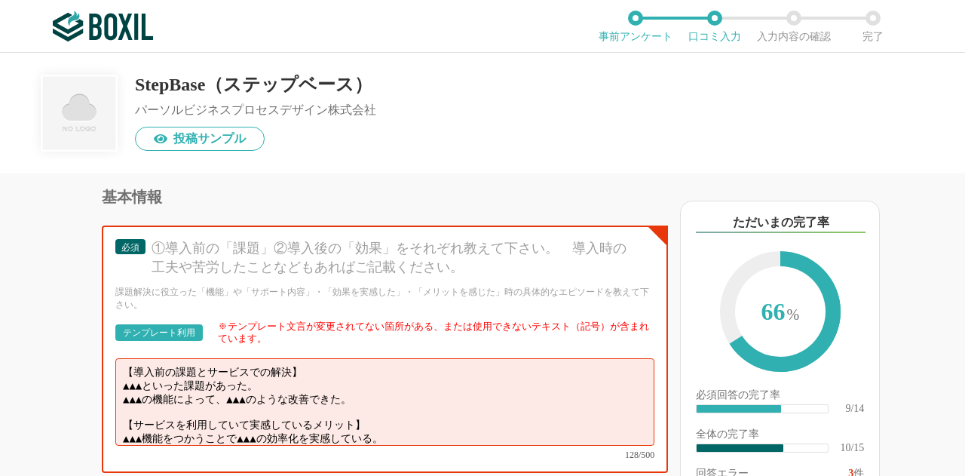
scroll to position [1810, 0]
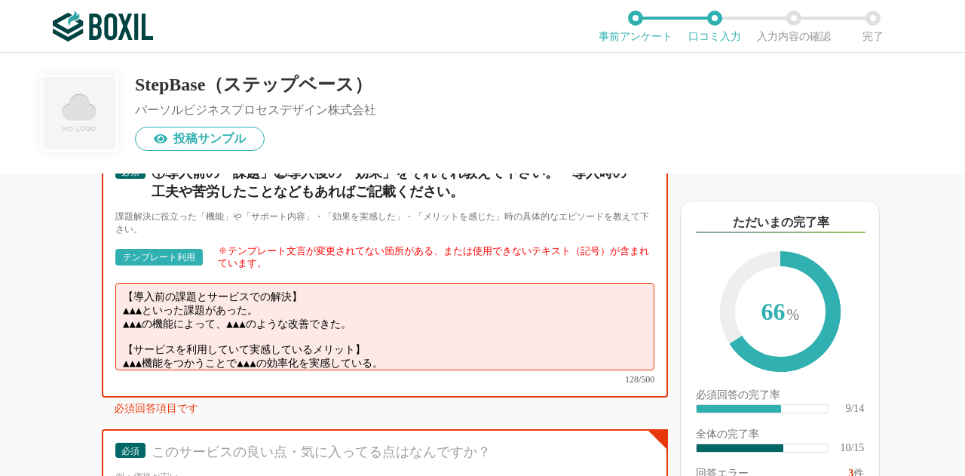
drag, startPoint x: 152, startPoint y: 334, endPoint x: 165, endPoint y: 340, distance: 14.2
click at [153, 334] on textarea "【導入前の課題とサービスでの解決】 ▲▲▲といった課題があった。 ▲▲▲の機能によって、▲▲▲のような改善できた。 【サービスを利用していて実感しているメリッ…" at bounding box center [384, 326] width 539 height 87
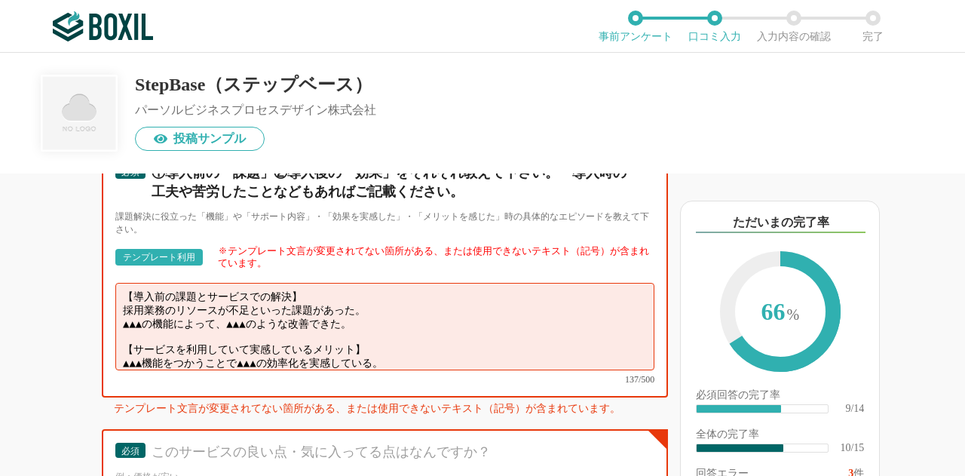
drag, startPoint x: 384, startPoint y: 346, endPoint x: 120, endPoint y: 346, distance: 264.0
click at [120, 346] on textarea "【導入前の課題とサービスでの解決】 採用業務のリソースが不足といった課題があった。 ▲▲▲の機能によって、▲▲▲のような改善できた。 【サービスを利用していて…" at bounding box center [384, 326] width 539 height 87
click at [462, 352] on textarea "【導入前の課題とサービスでの解決】 採用業務のリソースが不足といった課題があった。 ▲▲▲の機能によって、▲▲▲のような改善できた。 【サービスを利用していて…" at bounding box center [384, 326] width 539 height 87
drag, startPoint x: 428, startPoint y: 348, endPoint x: 198, endPoint y: 376, distance: 232.5
click at [198, 370] on textarea "【導入前の課題とサービスでの解決】 採用業務のリソースが不足といった課題があった。 ▲▲▲の機能によって、▲▲▲のような改善できた。 【サービスを利用していて…" at bounding box center [384, 326] width 539 height 87
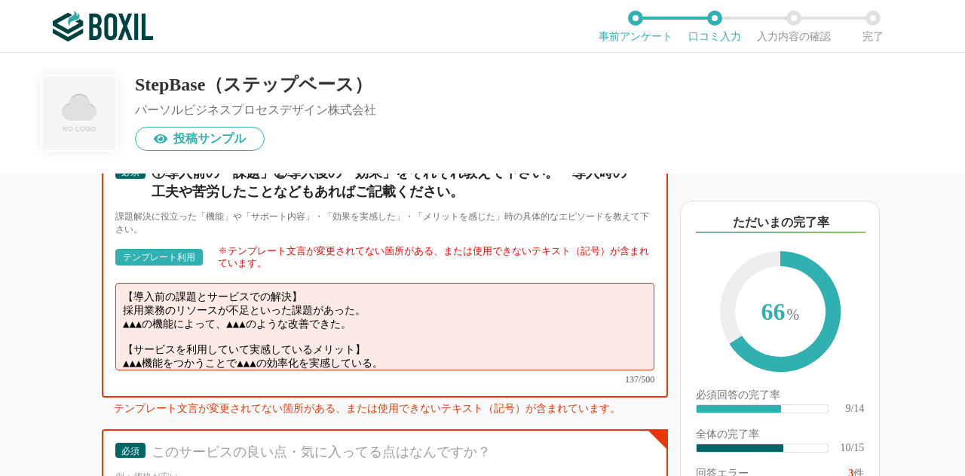
drag, startPoint x: 222, startPoint y: 340, endPoint x: 238, endPoint y: 340, distance: 16.6
click at [222, 340] on textarea "【導入前の課題とサービスでの解決】 採用業務のリソースが不足といった課題があった。 ▲▲▲の機能によって、▲▲▲のような改善できた。 【サービスを利用していて…" at bounding box center [384, 326] width 539 height 87
click at [226, 348] on textarea "【導入前の課題とサービスでの解決】 採用業務のリソースが不足といった課題があった。 ▲▲▲の機能によって、▲▲▲のような改善できた。 【サービスを利用していて…" at bounding box center [384, 326] width 539 height 87
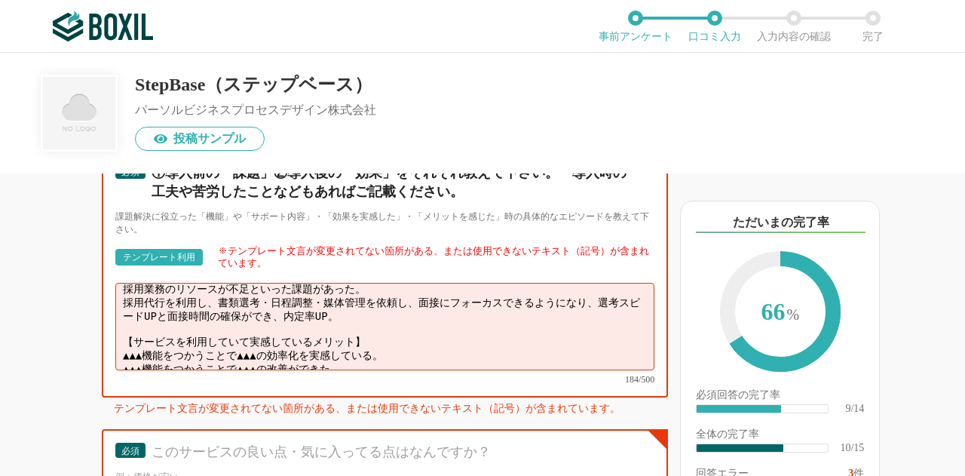
scroll to position [1885, 0]
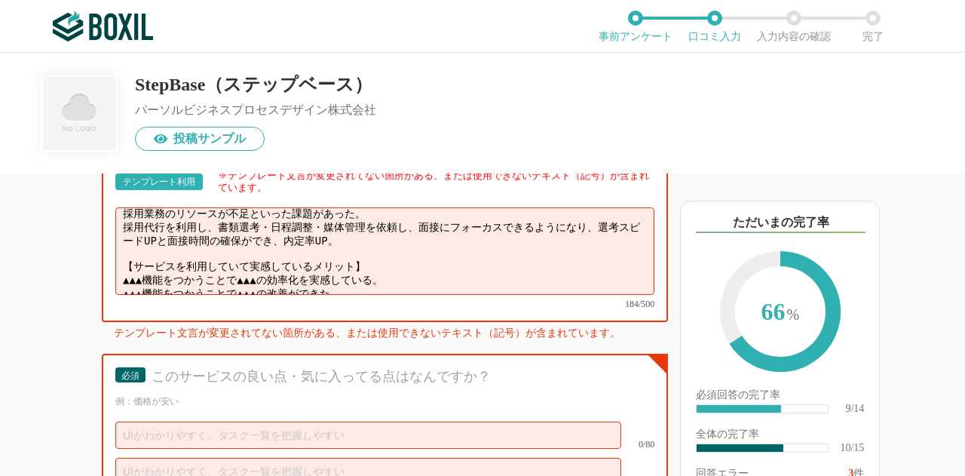
drag, startPoint x: 371, startPoint y: 304, endPoint x: 122, endPoint y: 295, distance: 249.0
click at [122, 295] on textarea "【導入前の課題とサービスでの解決】 採用業務のリソースが不足といった課題があった。 採用代行を利用し、書類選考・日程調整・媒体管理を依頼し、面接にフォーカスで…" at bounding box center [384, 250] width 539 height 87
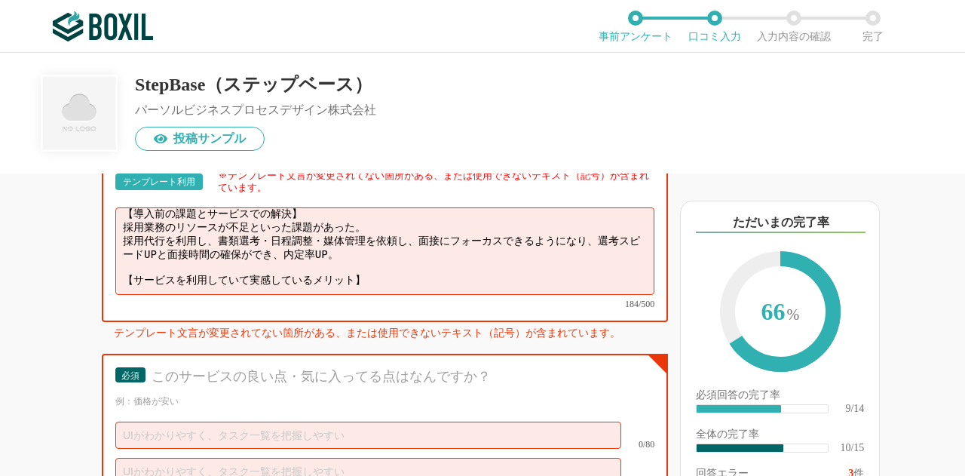
scroll to position [4, 0]
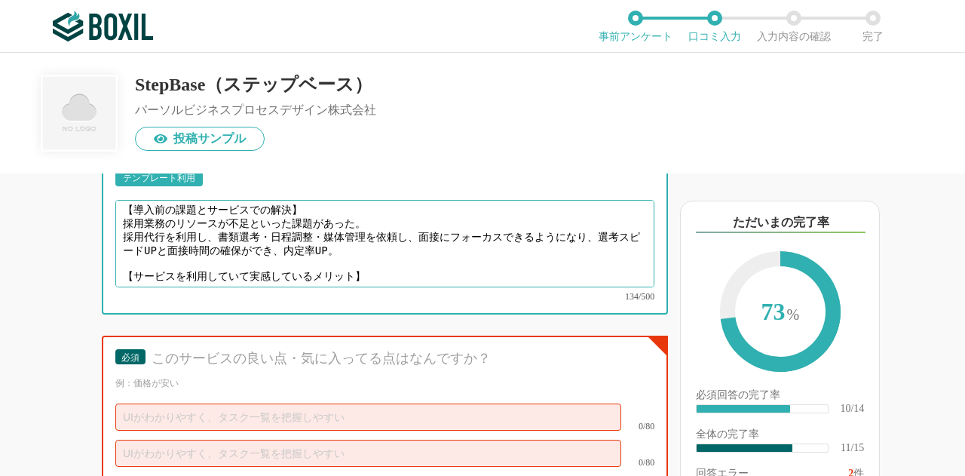
drag, startPoint x: 413, startPoint y: 293, endPoint x: 59, endPoint y: 294, distance: 354.5
click at [59, 294] on div "他のサービス・ツールと連携していますか？ ※複数選択可 例：Slack、Salesforce 選択したサービス 未選択 StepBase（ステップベース） 必…" at bounding box center [334, 324] width 668 height 302
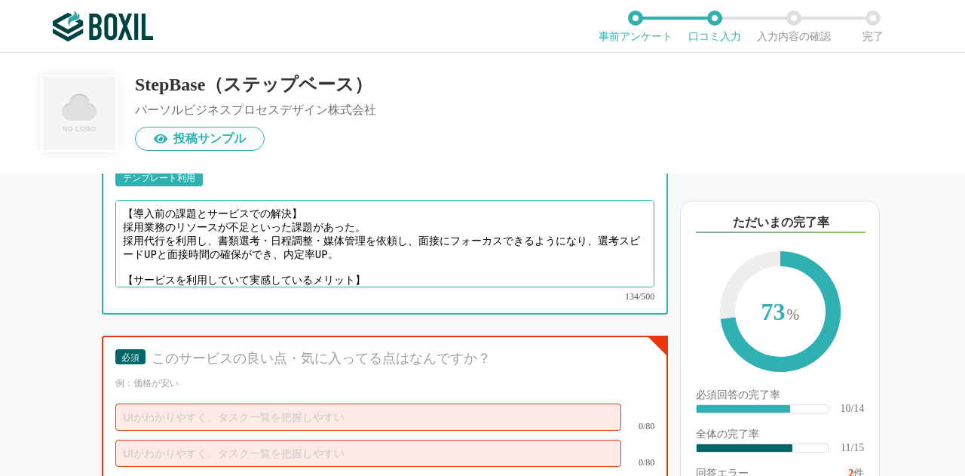
drag, startPoint x: 119, startPoint y: 293, endPoint x: 396, endPoint y: 312, distance: 277.4
click at [396, 301] on div "【導入前の課題とサービスでの解決】 採用業務のリソースが不足といった課題があった。 採用代行を利用し、書類選考・日程調整・媒体管理を依頼し、面接にフォーカスで…" at bounding box center [384, 250] width 539 height 101
click at [388, 287] on textarea "【導入前の課題とサービスでの解決】 採用業務のリソースが不足といった課題があった。 採用代行を利用し、書類選考・日程調整・媒体管理を依頼し、面接にフォーカスで…" at bounding box center [384, 243] width 539 height 87
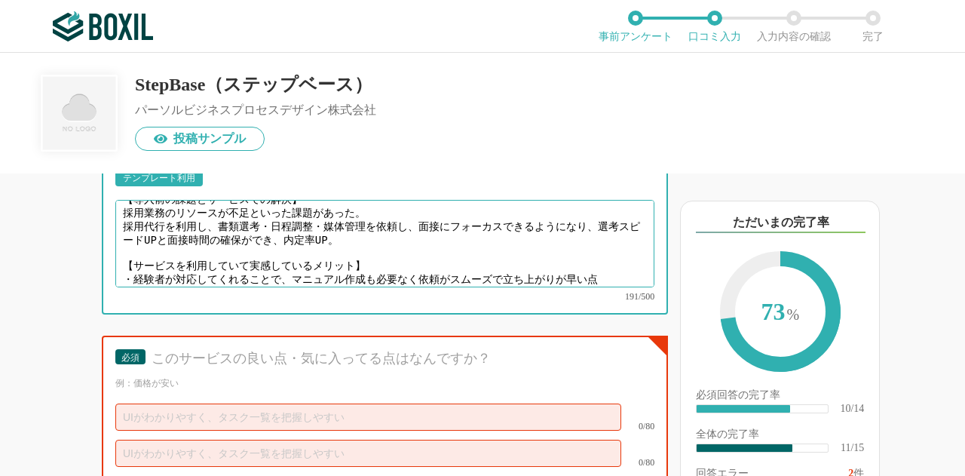
scroll to position [1961, 0]
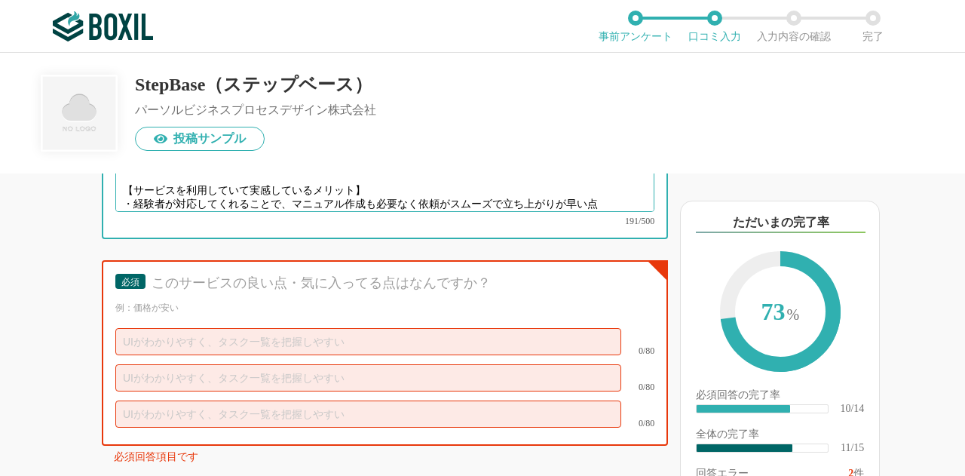
type textarea "【導入前の課題とサービスでの解決】 採用業務のリソースが不足といった課題があった。 採用代行を利用し、書類選考・日程調整・媒体管理を依頼し、面接にフォーカスで…"
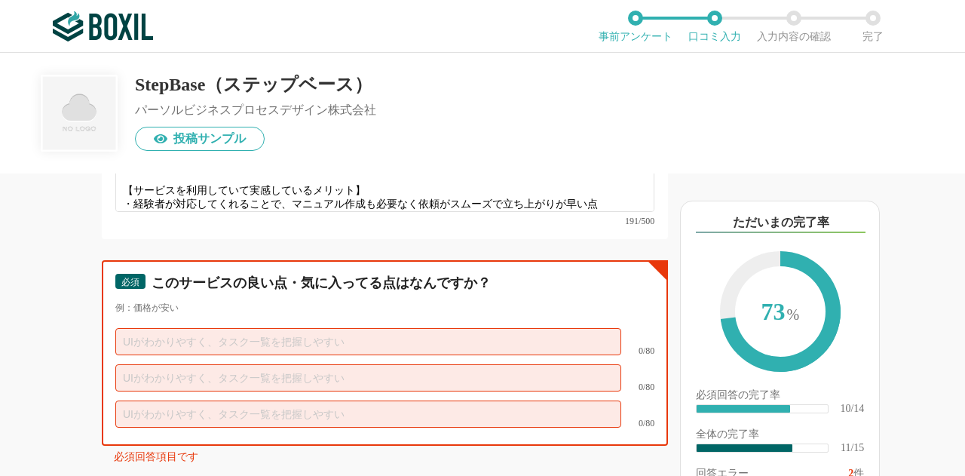
click at [291, 355] on input "text" at bounding box center [368, 341] width 506 height 27
type input "科"
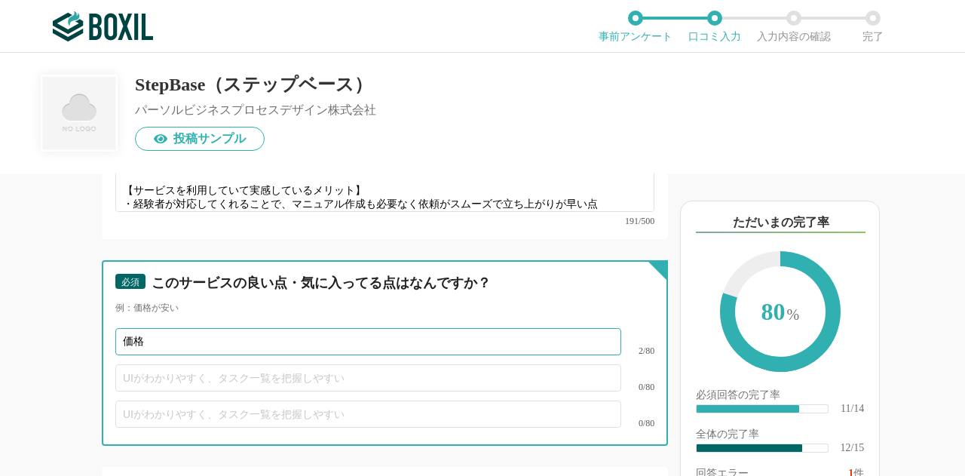
type input "価格"
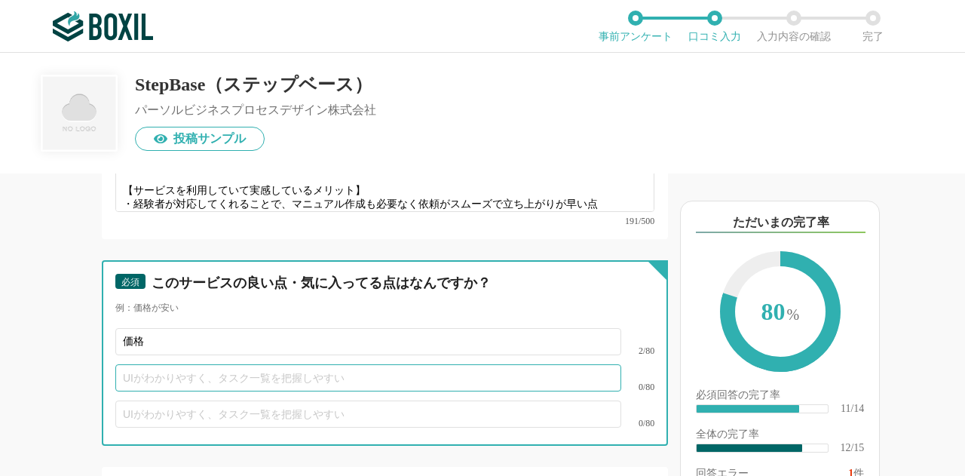
click at [327, 391] on input "text" at bounding box center [368, 377] width 506 height 27
type input "け"
type input "依"
type input "短期依頼が可能"
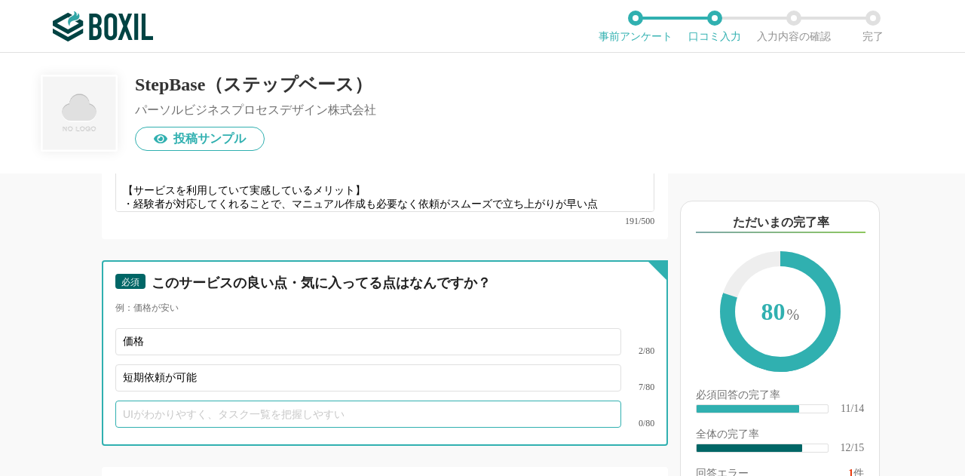
click at [333, 428] on input "text" at bounding box center [368, 413] width 506 height 27
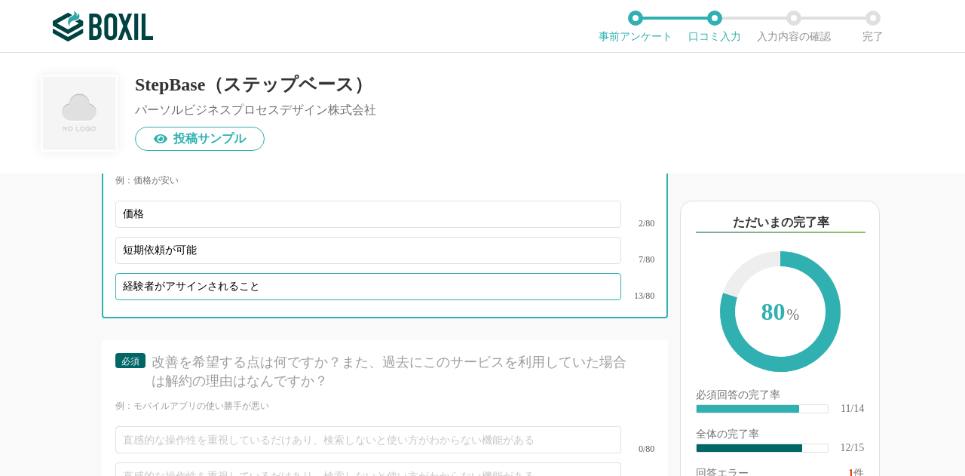
scroll to position [2112, 0]
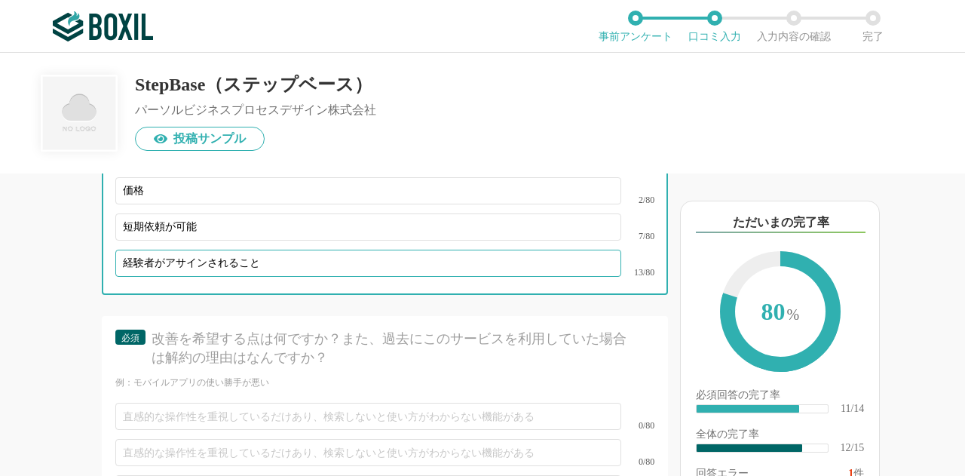
click at [126, 277] on input "経験者がアサインされること" at bounding box center [368, 263] width 506 height 27
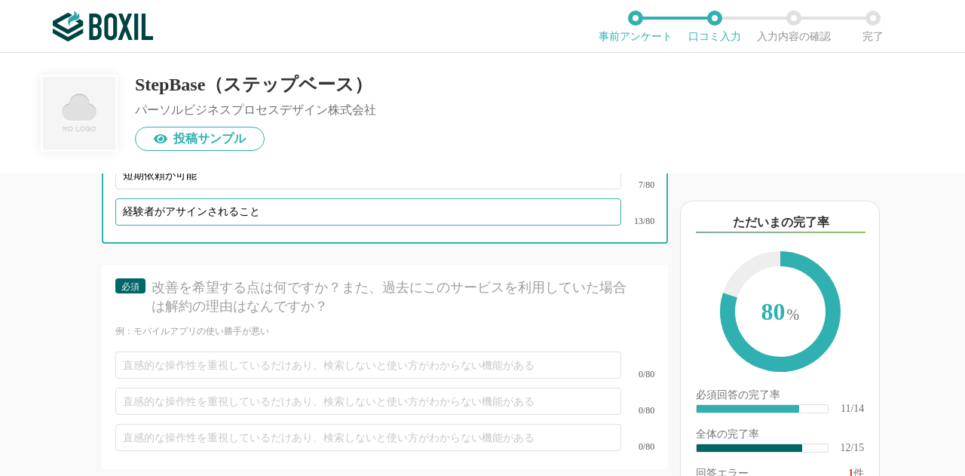
scroll to position [2187, 0]
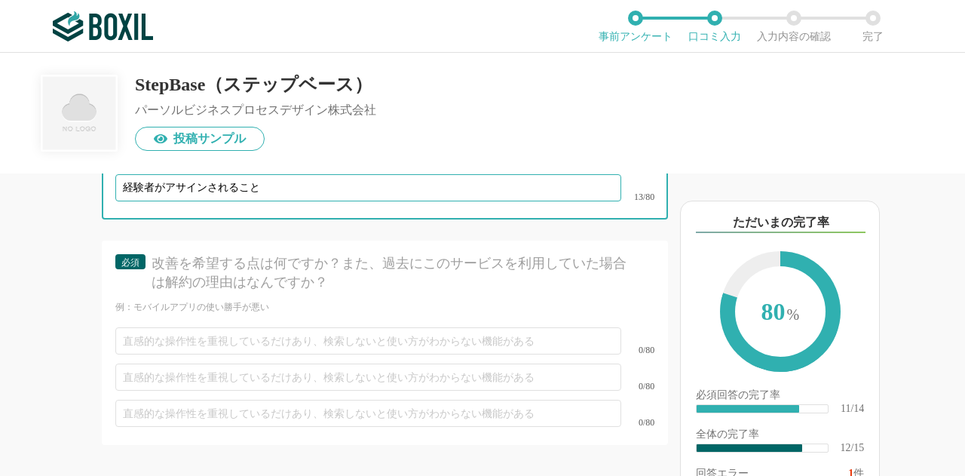
type input "経験者がアサインされること"
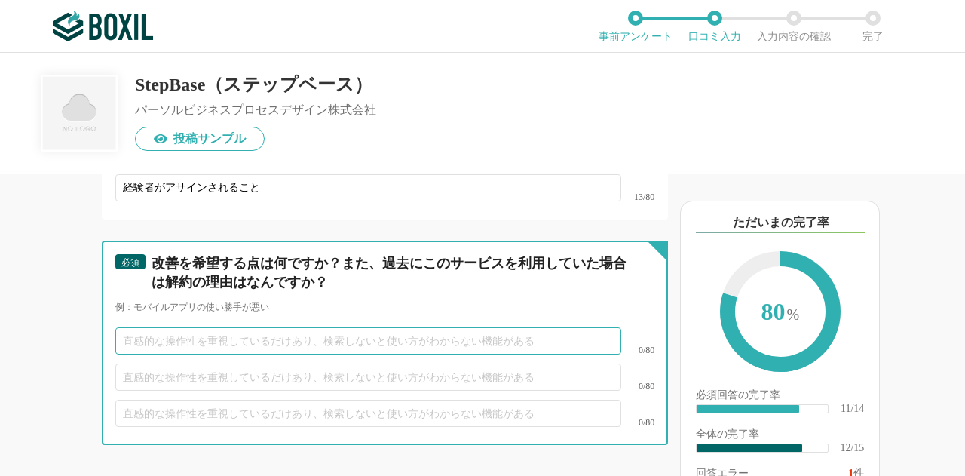
click at [229, 354] on input "text" at bounding box center [368, 340] width 506 height 27
type input "特"
type input "継"
type input "採用担当ポジションが充足したため、解約"
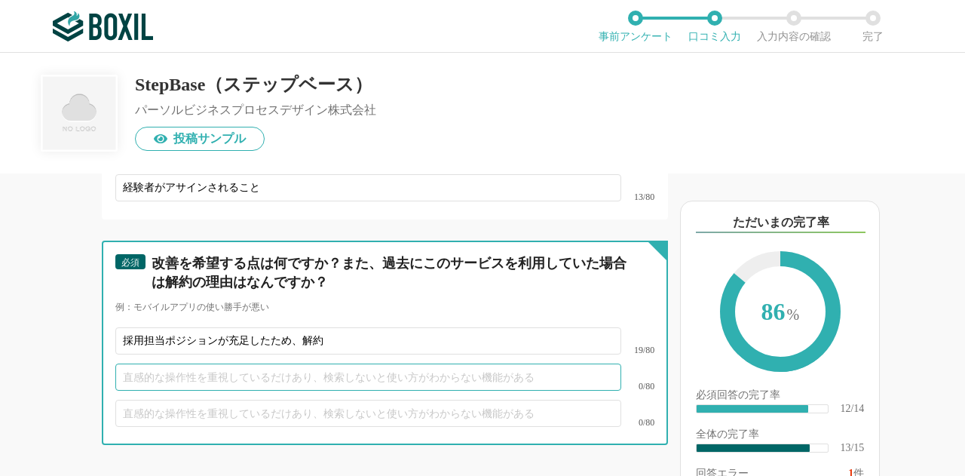
click at [285, 391] on input "text" at bounding box center [368, 377] width 506 height 27
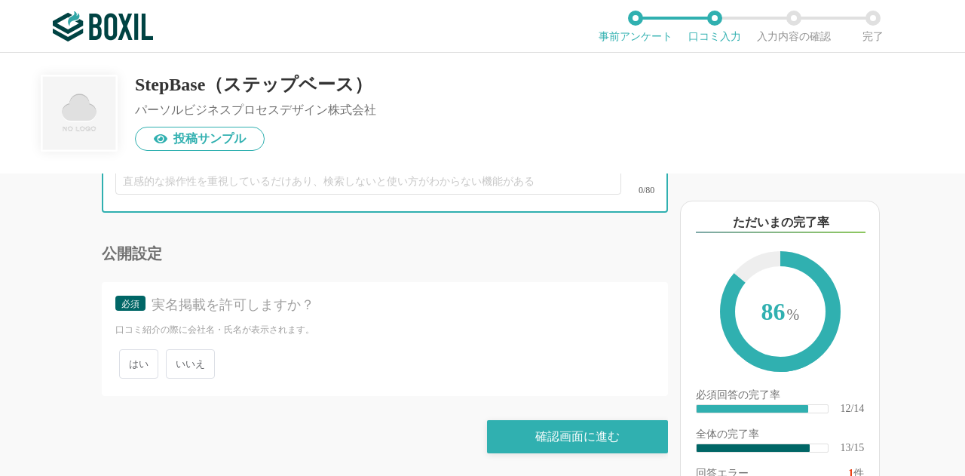
scroll to position [2433, 0]
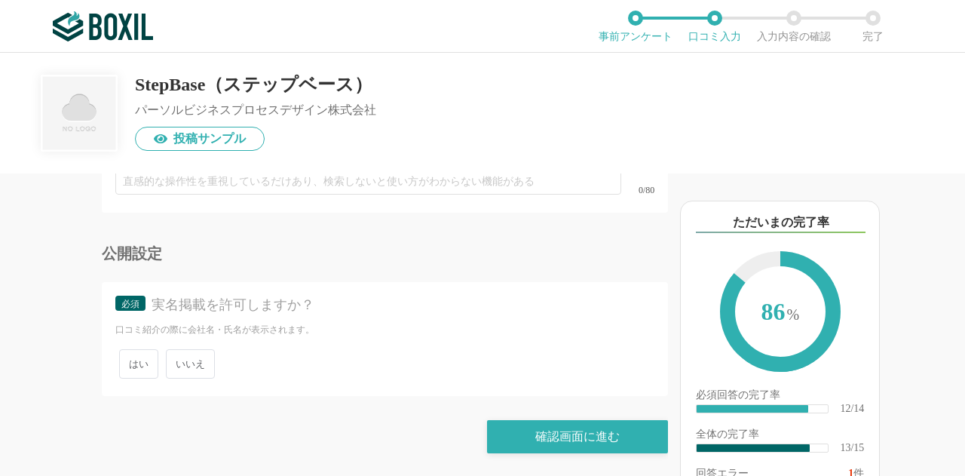
click at [195, 361] on span "いいえ" at bounding box center [190, 363] width 49 height 29
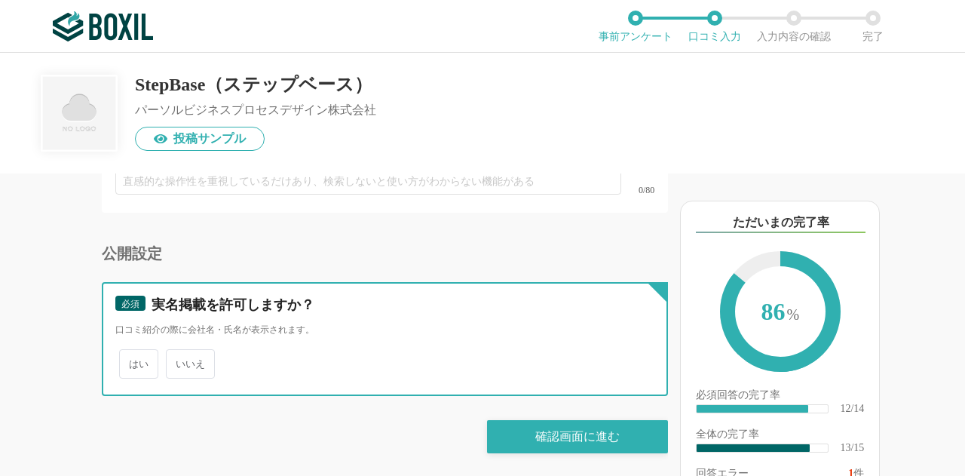
click at [179, 361] on input "いいえ" at bounding box center [175, 356] width 10 height 10
radio input "true"
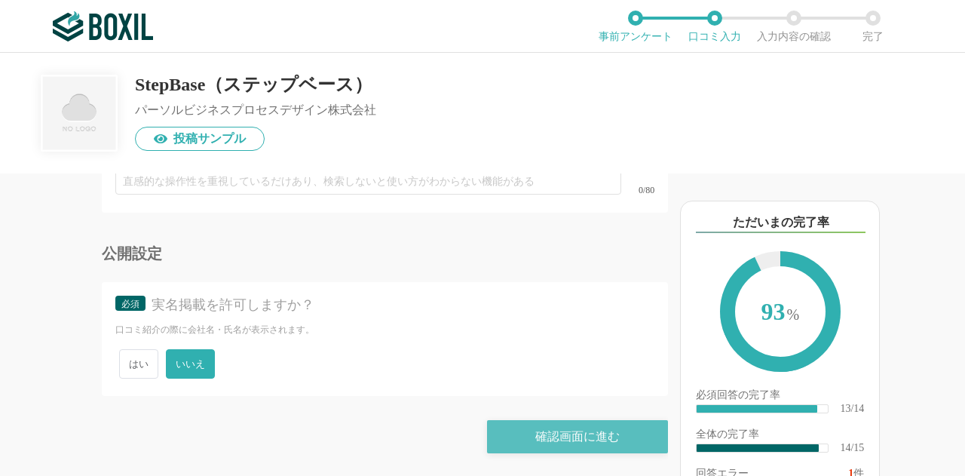
click at [558, 435] on div "確認画面に進む" at bounding box center [577, 436] width 181 height 33
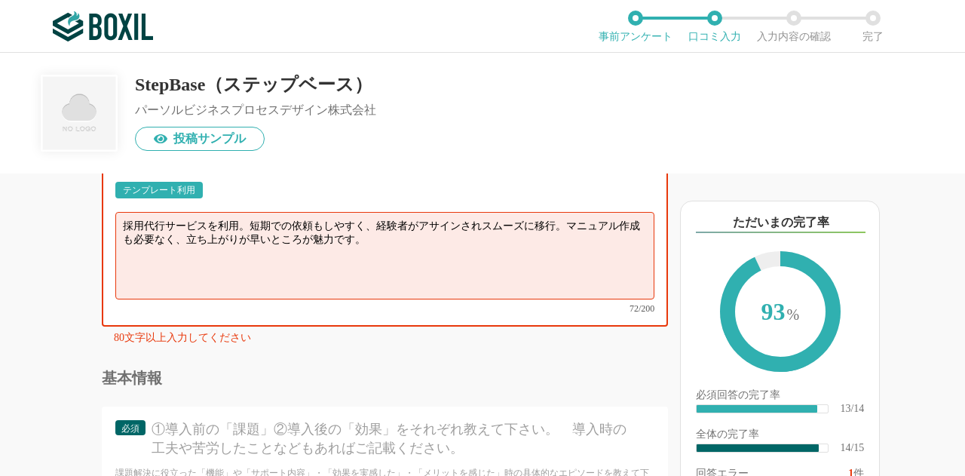
scroll to position [1548, 0]
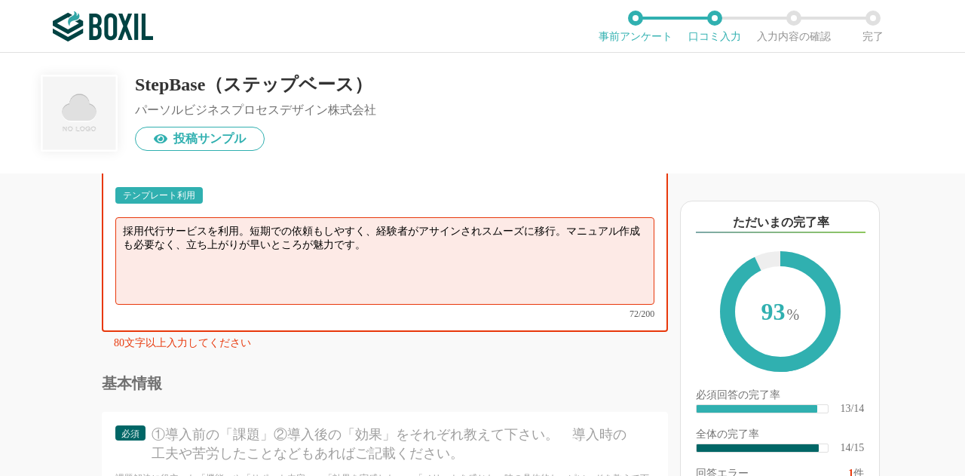
click at [499, 296] on textarea "採用代行サービスを利用。短期での依頼もしやすく、経験者がアサインされスムーズに移行。マニュアル作成も必要なく、立ち上がりが早いところが魅力です。" at bounding box center [384, 260] width 539 height 87
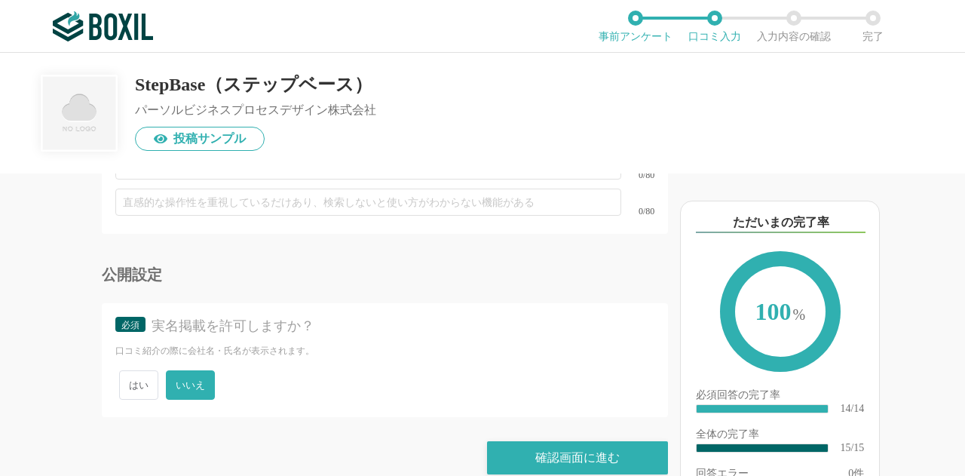
scroll to position [2422, 0]
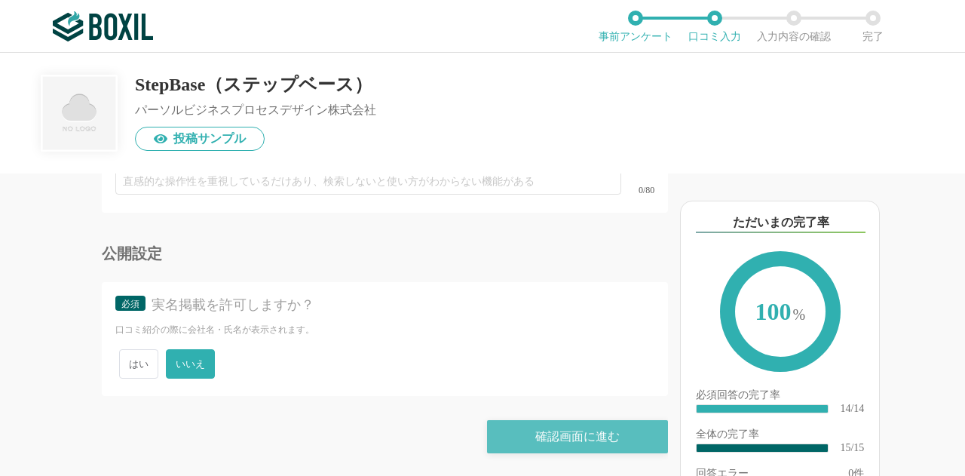
type textarea "採用代行サービスを利用。短期での依頼もしやすく、経験者がアサインされスムーズに移行。マニュアル作成も必要なく、立ち上がりが早いところが魅力です。改善する点があ…"
click at [615, 434] on div "確認画面に進む" at bounding box center [577, 436] width 181 height 33
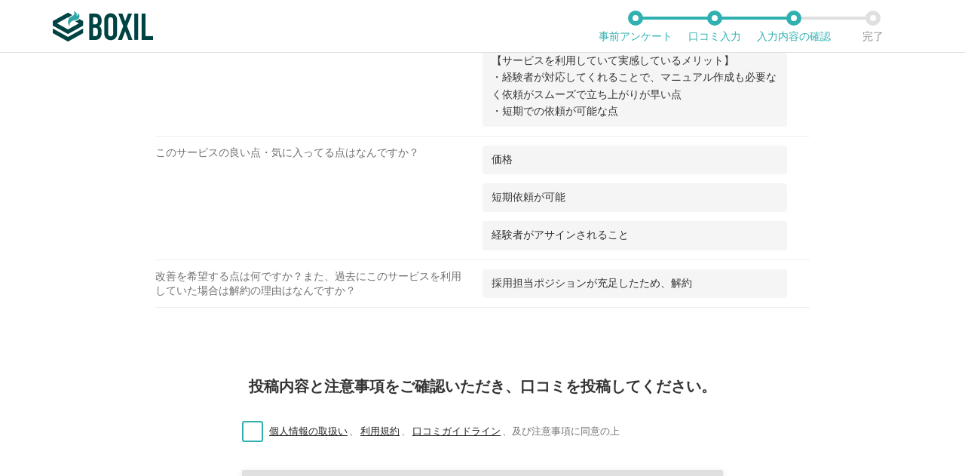
scroll to position [1292, 0]
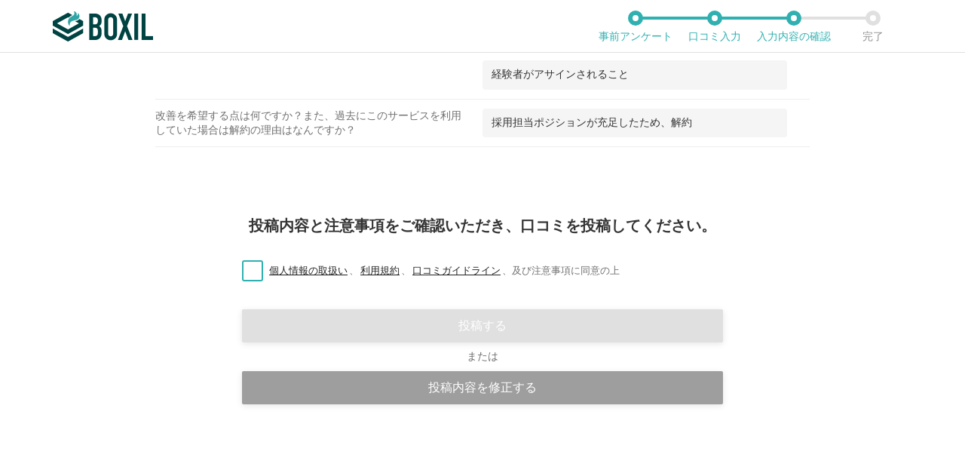
click at [255, 263] on label "個人情報の取扱い 、 利用規約 、 口コミガイドライン 、 及び注意事項に同意の上" at bounding box center [425, 271] width 390 height 16
click at [0, 0] on input "個人情報の取扱い 、 利用規約 、 口コミガイドライン 、 及び注意事項に同意の上" at bounding box center [0, 0] width 0 height 0
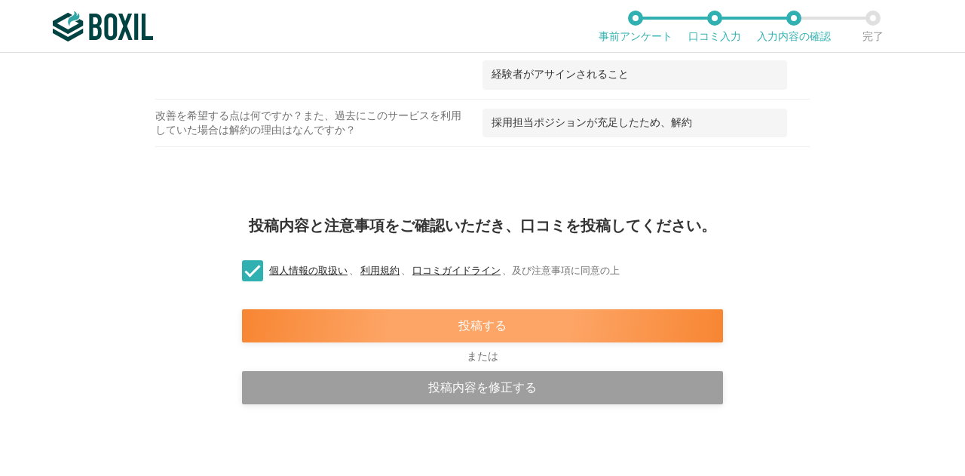
click at [373, 325] on div "投稿する" at bounding box center [482, 325] width 481 height 33
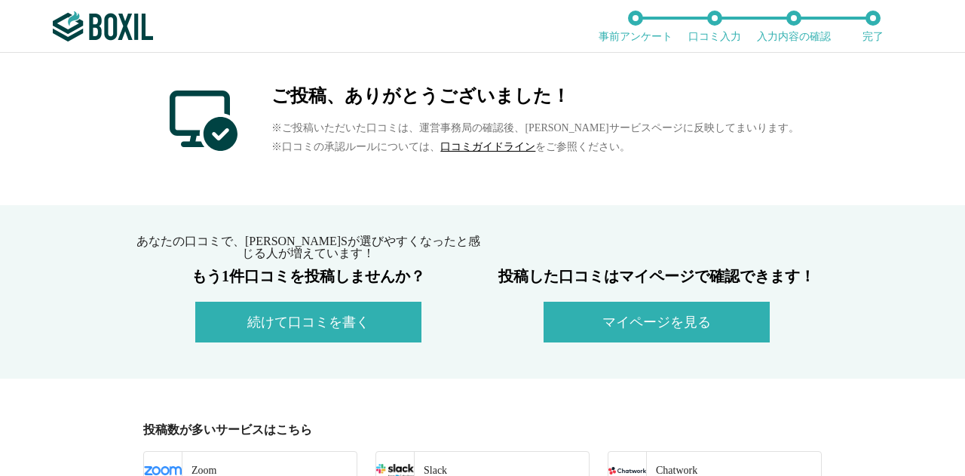
click at [127, 34] on img at bounding box center [103, 26] width 100 height 30
